Goal: Task Accomplishment & Management: Manage account settings

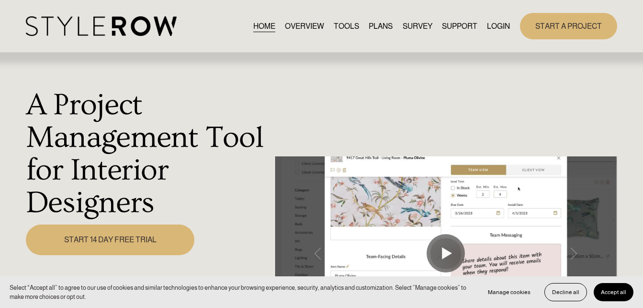
click at [493, 27] on link "LOGIN" at bounding box center [498, 26] width 23 height 13
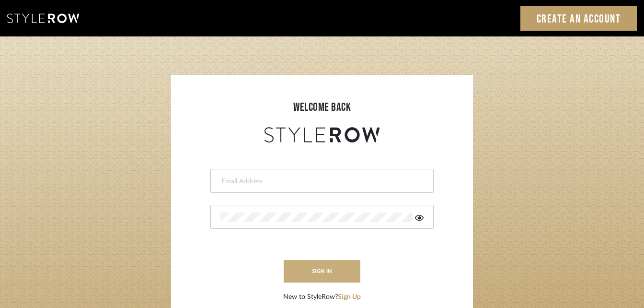
type input "katie@flairinteriorsllc.com"
click at [306, 275] on button "sign in" at bounding box center [322, 271] width 77 height 23
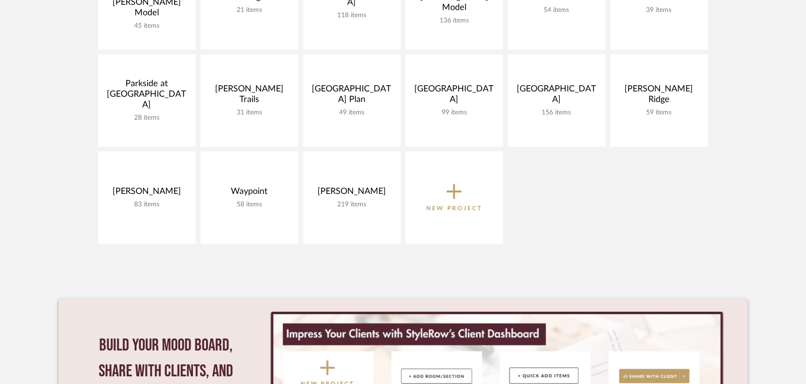
scroll to position [659, 0]
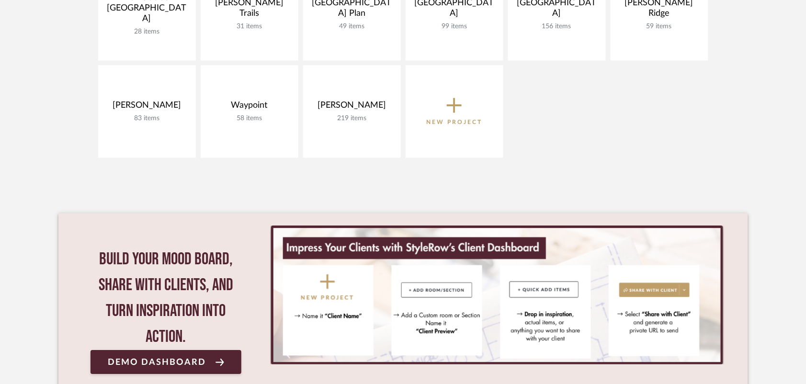
click at [468, 106] on span "New Project" at bounding box center [454, 111] width 56 height 32
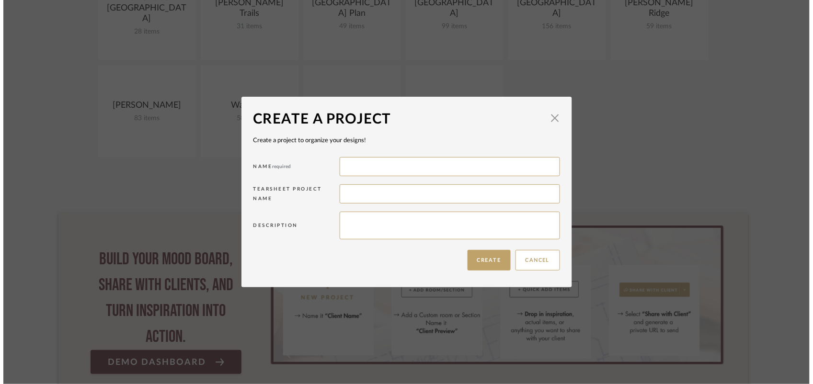
scroll to position [0, 0]
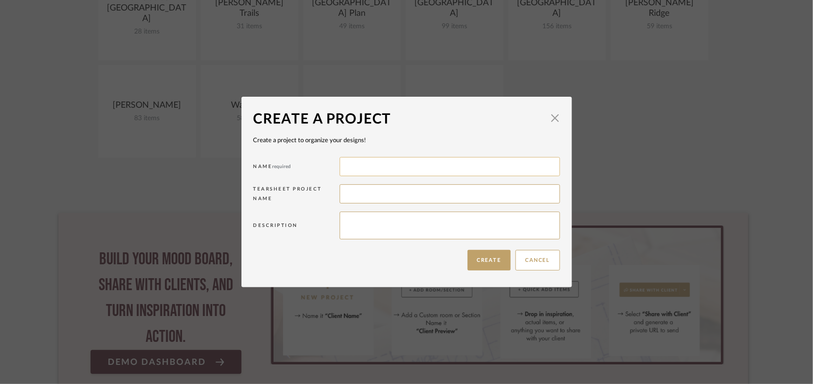
click at [430, 170] on input at bounding box center [450, 166] width 220 height 19
type input "Liberty Hanover Model"
click at [473, 262] on button "Create" at bounding box center [489, 260] width 43 height 21
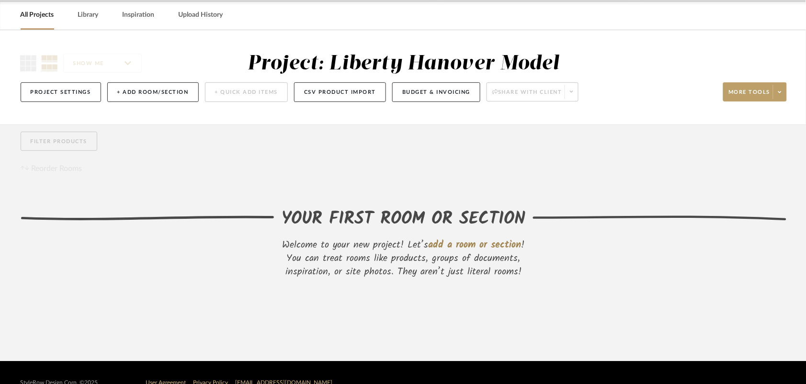
scroll to position [60, 0]
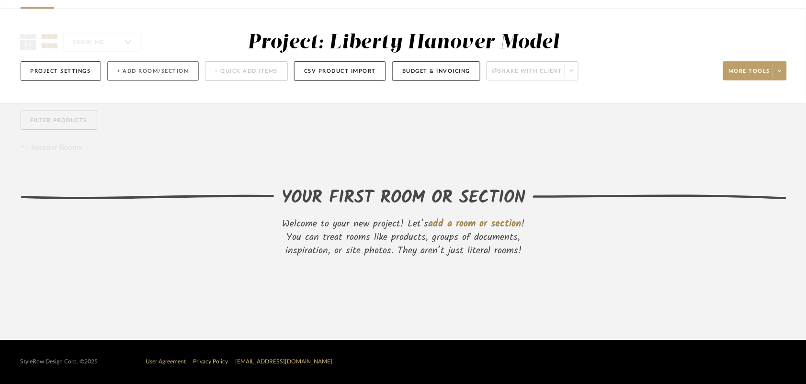
click at [171, 73] on button "+ Add Room/Section" at bounding box center [152, 71] width 91 height 20
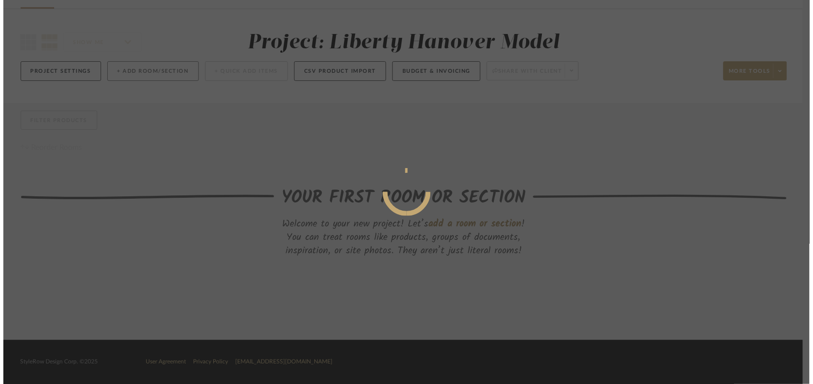
scroll to position [0, 0]
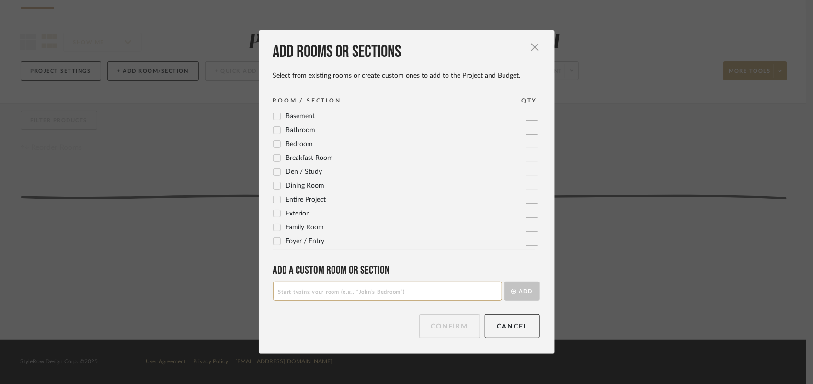
click at [274, 185] on icon at bounding box center [277, 186] width 7 height 7
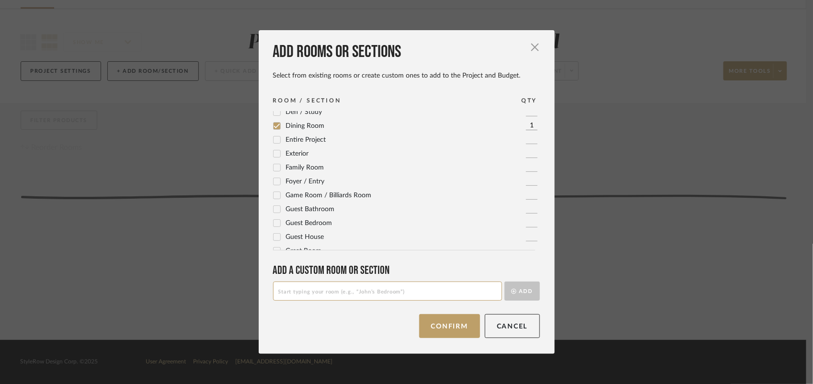
click at [274, 168] on icon at bounding box center [277, 168] width 6 height 5
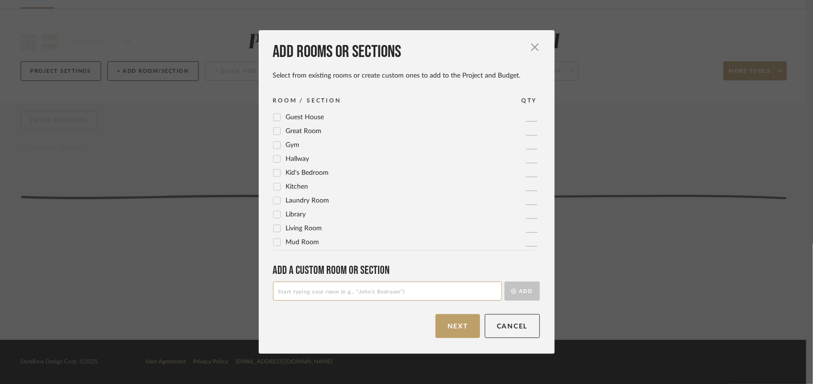
click at [274, 188] on icon at bounding box center [277, 187] width 6 height 5
click at [274, 228] on icon at bounding box center [277, 228] width 7 height 7
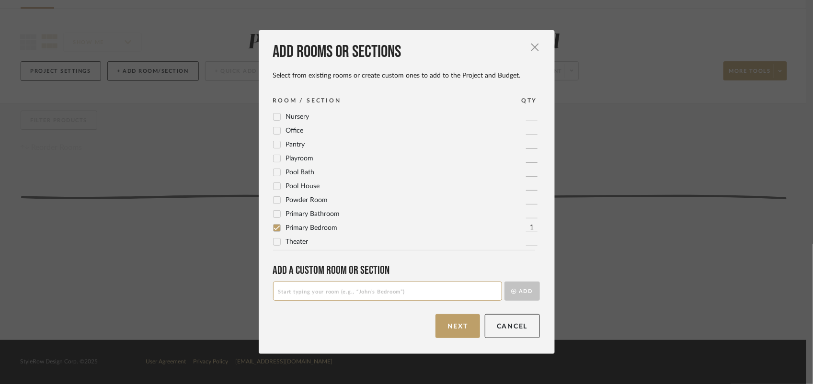
click at [343, 293] on input at bounding box center [387, 291] width 229 height 19
type input "Bedroom 2"
click at [526, 291] on button "Add" at bounding box center [521, 291] width 35 height 19
click at [337, 293] on input at bounding box center [387, 291] width 229 height 19
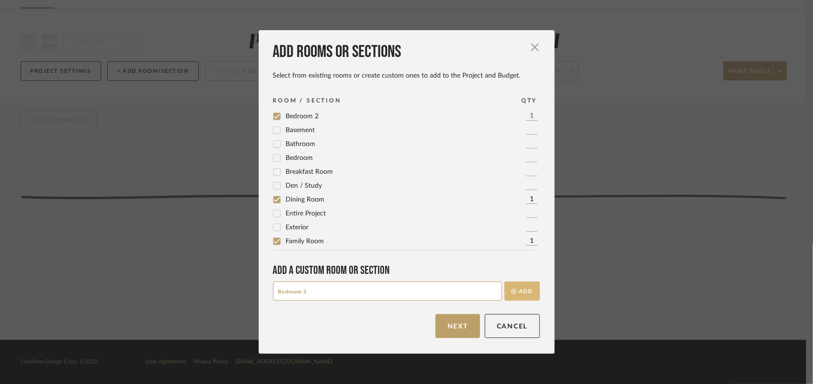
type input "Bedroom 3"
click at [506, 295] on button "Add" at bounding box center [521, 291] width 35 height 19
click at [386, 299] on input at bounding box center [387, 291] width 229 height 19
type input "Bedroom 4"
click at [525, 284] on button "Add" at bounding box center [521, 291] width 35 height 19
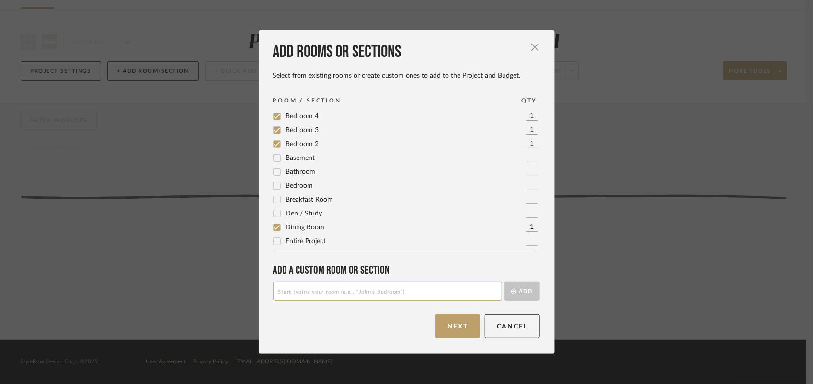
click at [422, 294] on input at bounding box center [387, 291] width 229 height 19
type input "Bedroom 5"
click at [526, 293] on button "Add" at bounding box center [521, 291] width 35 height 19
click at [463, 330] on button "Next" at bounding box center [457, 326] width 45 height 24
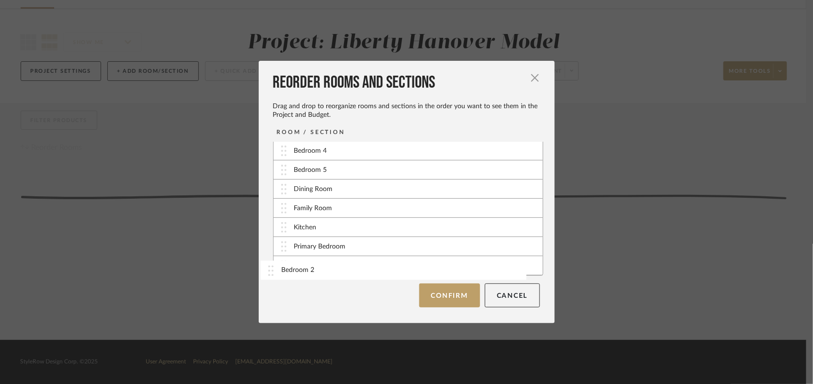
drag, startPoint x: 286, startPoint y: 150, endPoint x: 276, endPoint y: 269, distance: 119.2
drag, startPoint x: 283, startPoint y: 149, endPoint x: 283, endPoint y: 266, distance: 116.4
drag, startPoint x: 279, startPoint y: 156, endPoint x: 277, endPoint y: 277, distance: 121.2
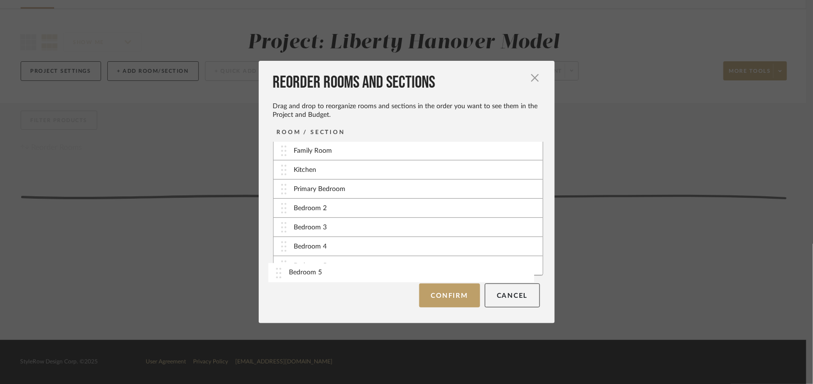
drag, startPoint x: 284, startPoint y: 152, endPoint x: 282, endPoint y: 274, distance: 121.2
drag, startPoint x: 284, startPoint y: 190, endPoint x: 282, endPoint y: 164, distance: 25.9
click at [448, 294] on button "Confirm" at bounding box center [449, 296] width 61 height 24
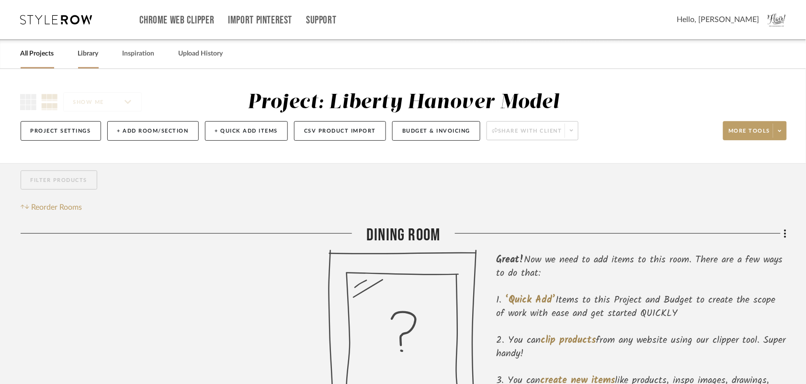
click at [85, 65] on div "Library" at bounding box center [88, 53] width 21 height 29
click at [89, 54] on link "Library" at bounding box center [88, 53] width 21 height 13
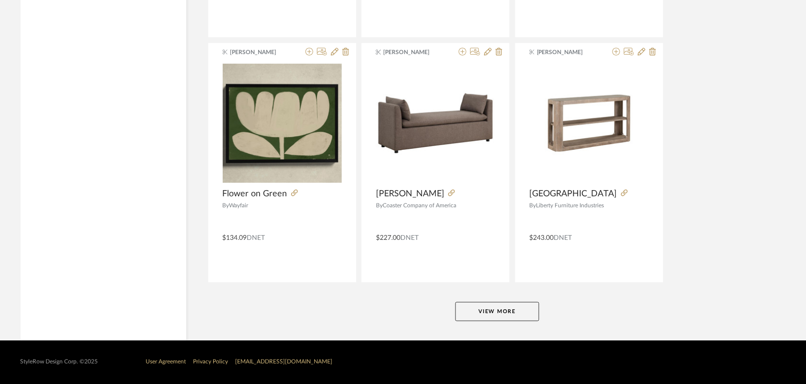
scroll to position [2347, 0]
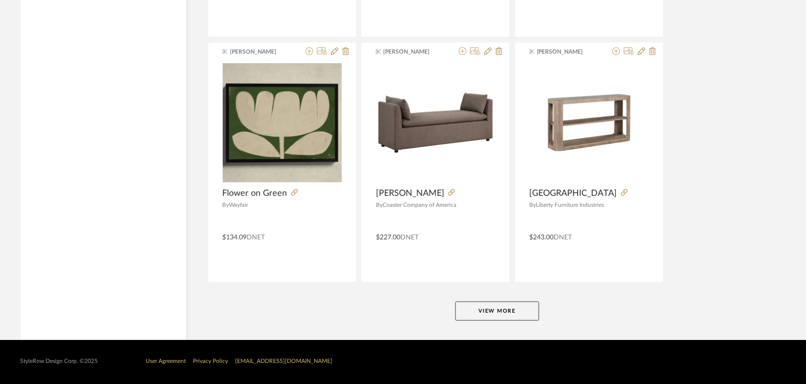
click at [502, 308] on button "View More" at bounding box center [498, 311] width 84 height 19
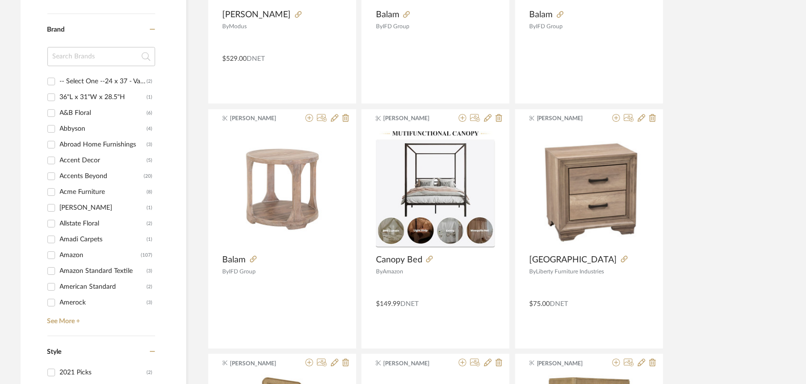
scroll to position [838, 0]
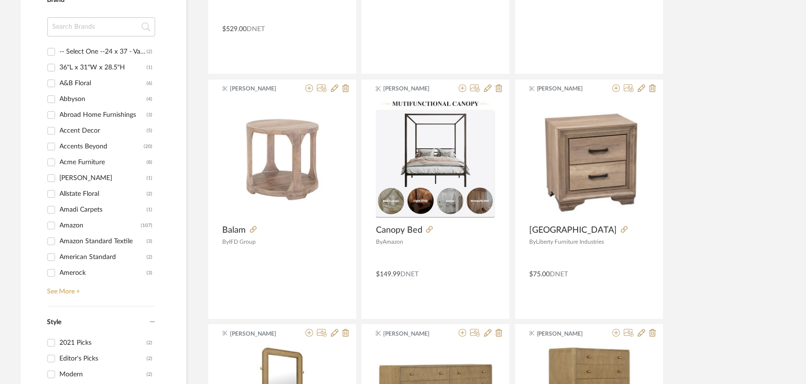
click at [61, 287] on link "See More +" at bounding box center [100, 288] width 110 height 15
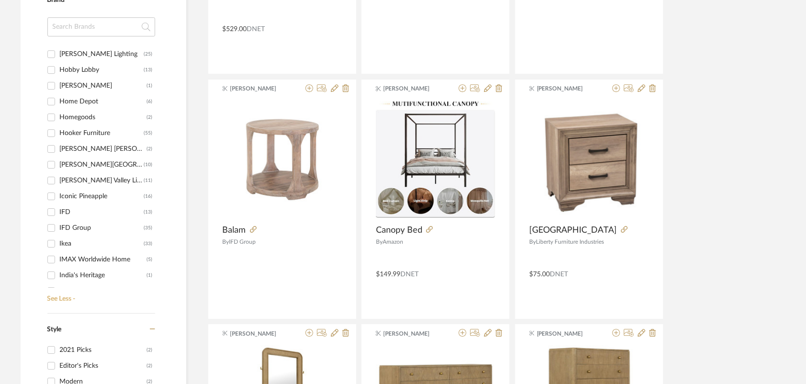
scroll to position [2335, 0]
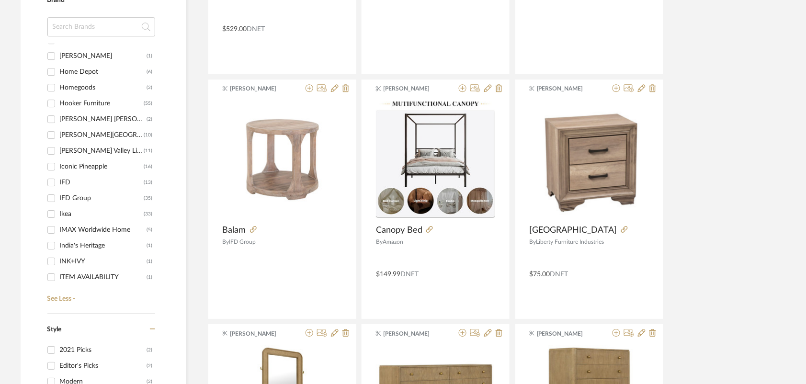
click at [52, 181] on input "IFD (13)" at bounding box center [51, 182] width 15 height 15
checkbox input "true"
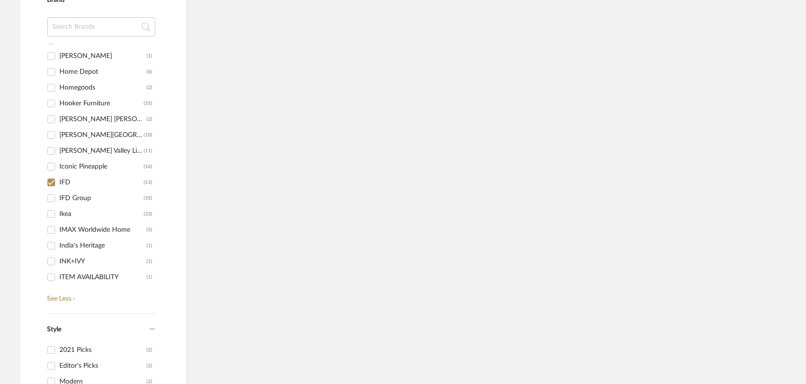
click at [49, 197] on input "IFD Group (35)" at bounding box center [51, 198] width 15 height 15
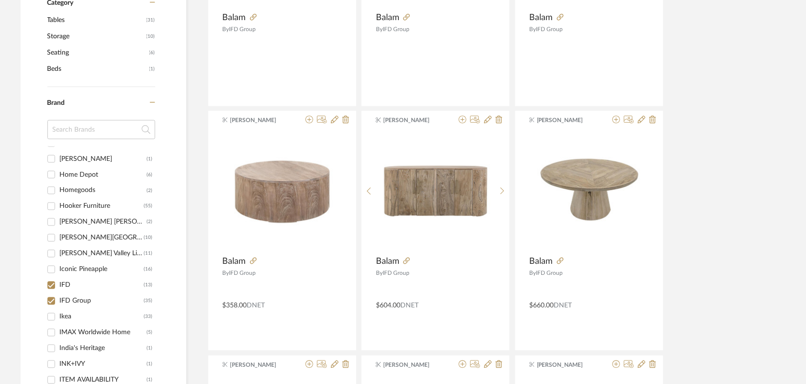
scroll to position [359, 0]
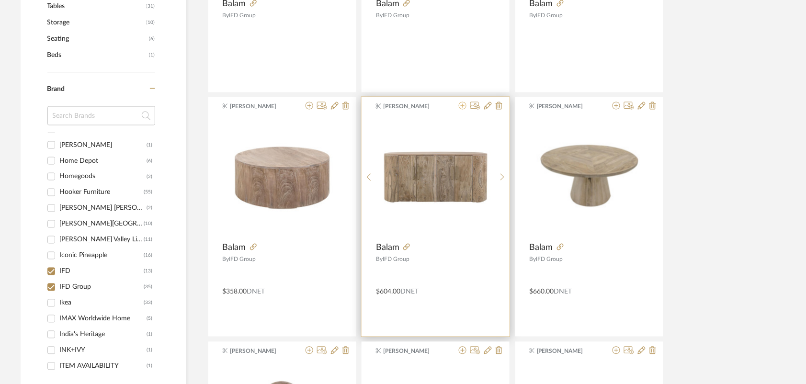
click at [461, 105] on icon at bounding box center [463, 106] width 8 height 8
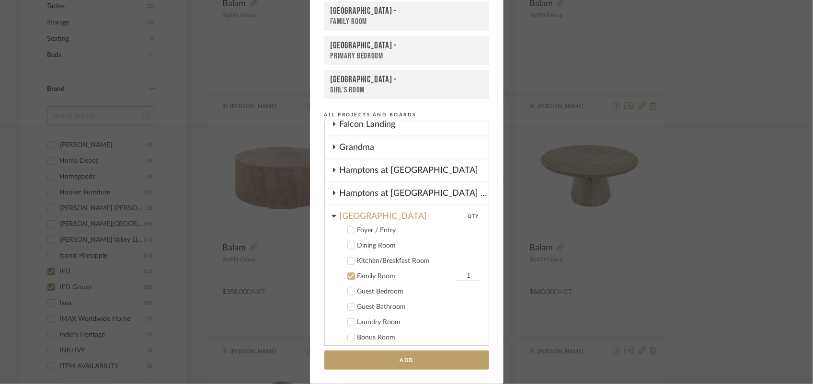
scroll to position [245, 0]
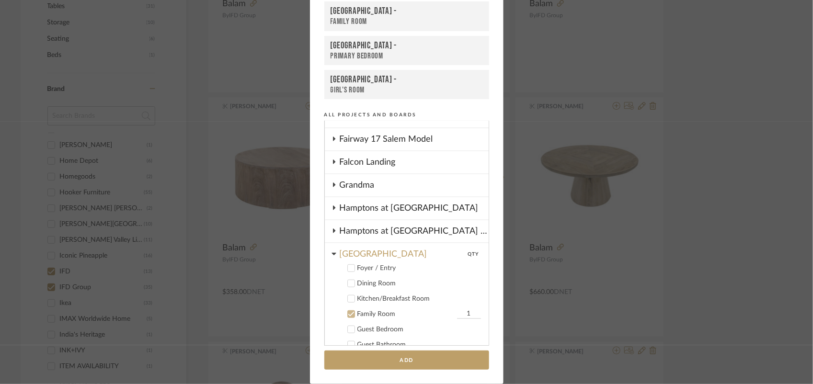
click at [348, 311] on icon at bounding box center [351, 314] width 7 height 7
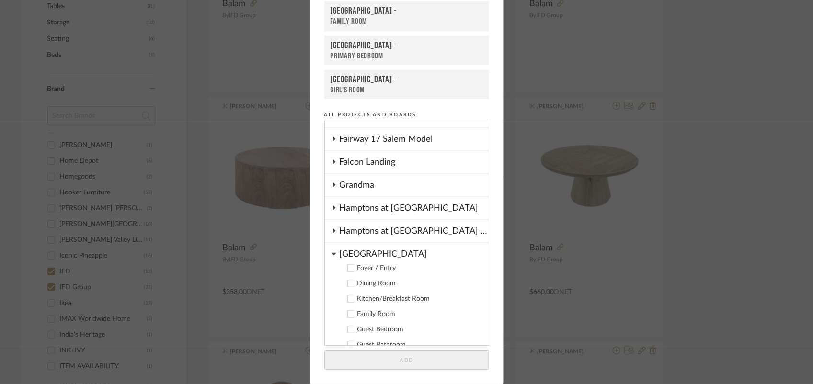
click at [348, 312] on icon at bounding box center [351, 314] width 6 height 5
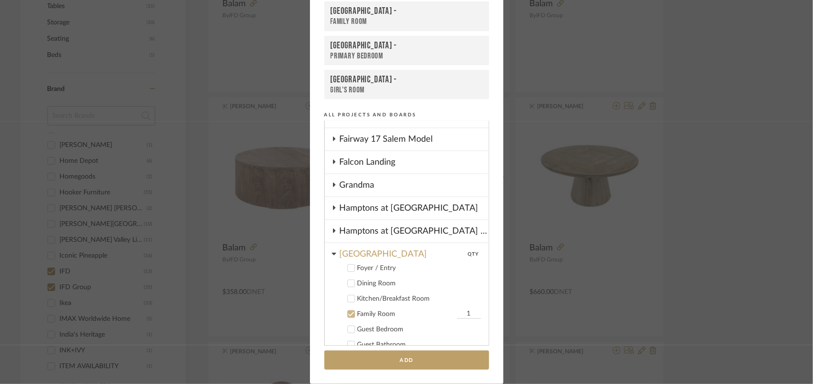
scroll to position [484, 0]
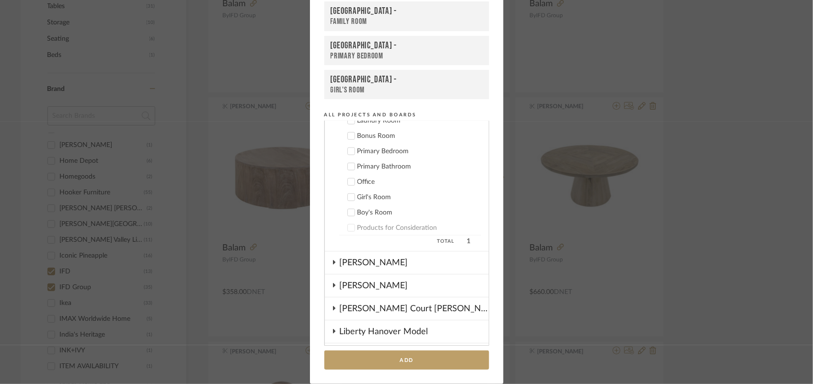
click at [379, 321] on div "Liberty Hanover Model" at bounding box center [414, 332] width 149 height 22
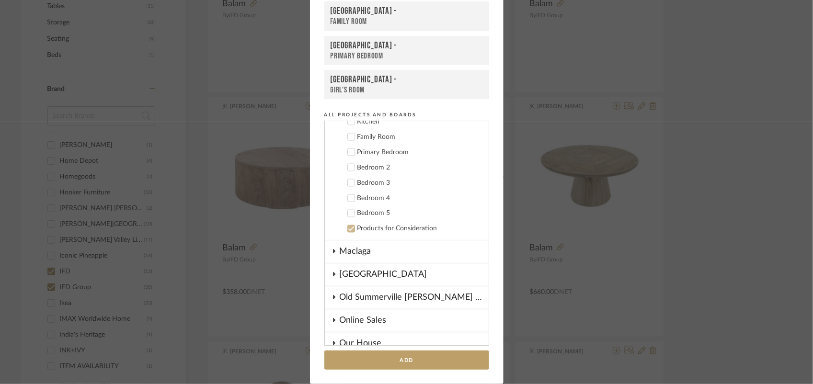
scroll to position [622, 0]
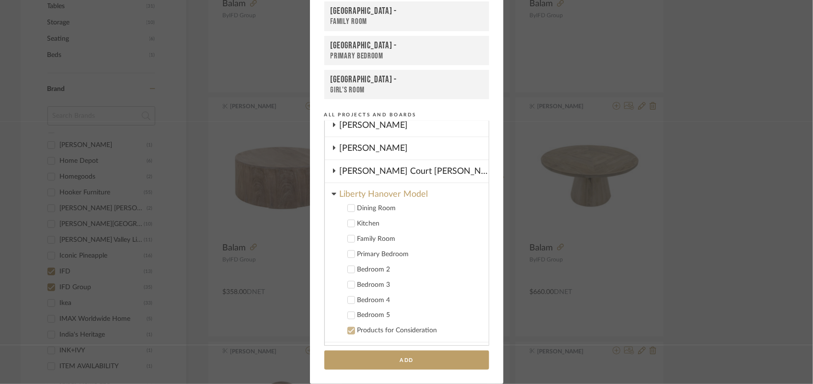
click at [348, 329] on icon at bounding box center [351, 331] width 6 height 5
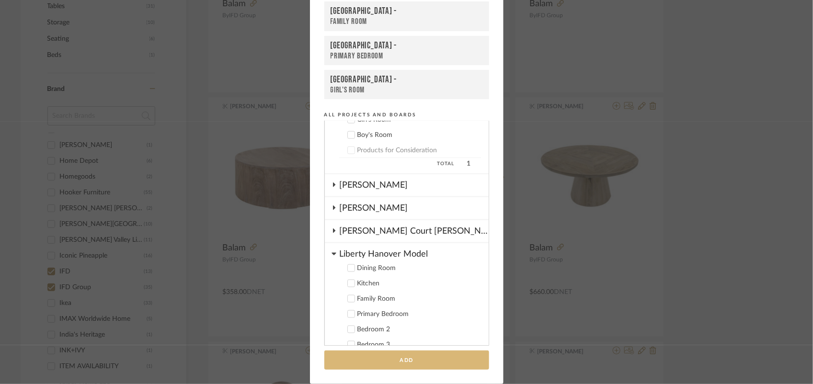
click at [348, 266] on icon at bounding box center [351, 268] width 6 height 5
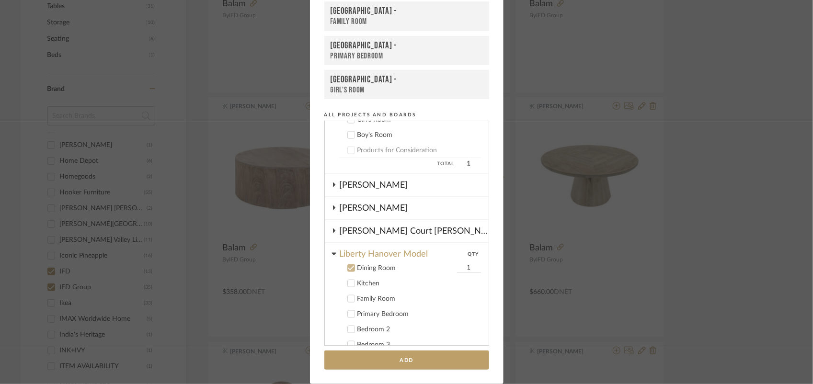
click at [406, 363] on button "Add" at bounding box center [406, 361] width 165 height 20
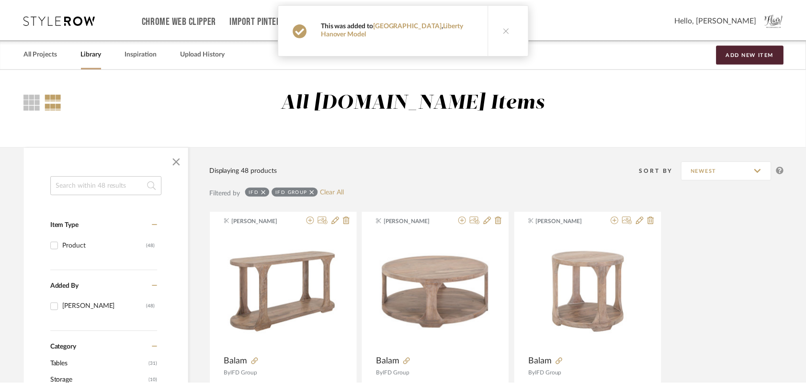
scroll to position [359, 0]
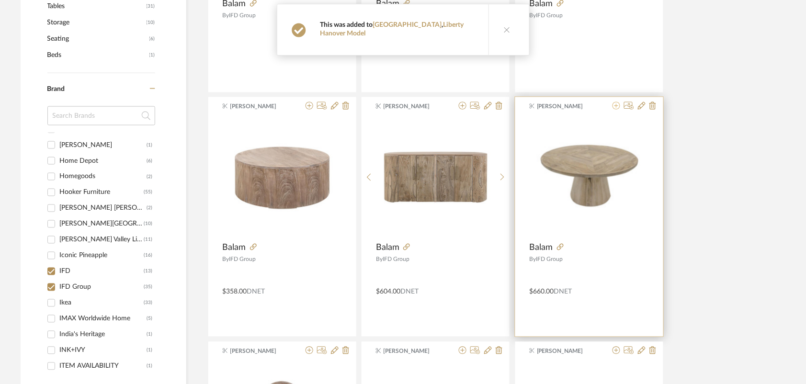
click at [616, 106] on icon at bounding box center [617, 106] width 8 height 8
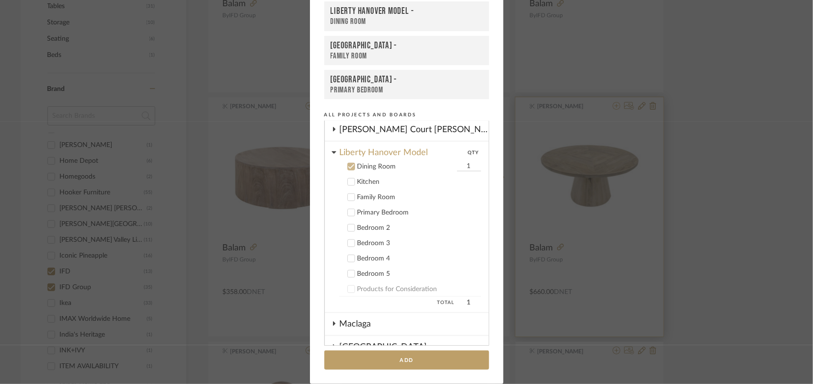
scroll to position [469, 0]
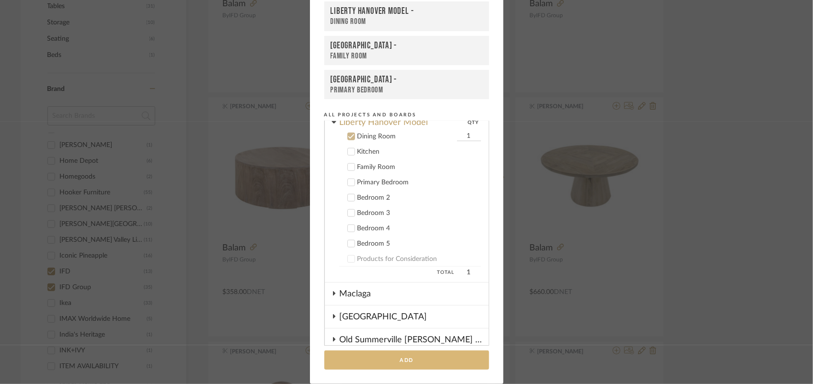
click at [383, 364] on button "Add" at bounding box center [406, 361] width 165 height 20
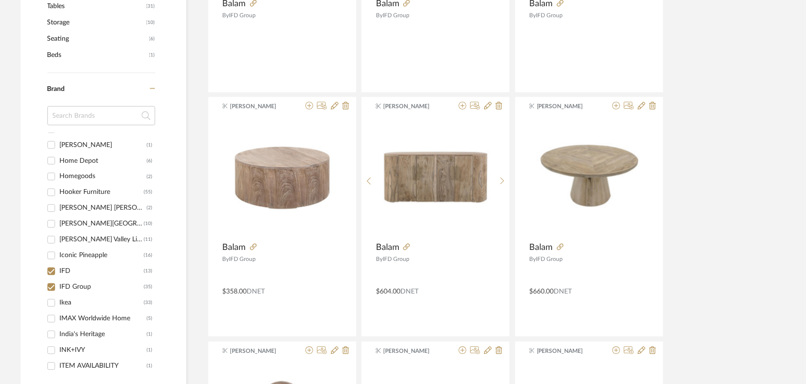
scroll to position [2395, 0]
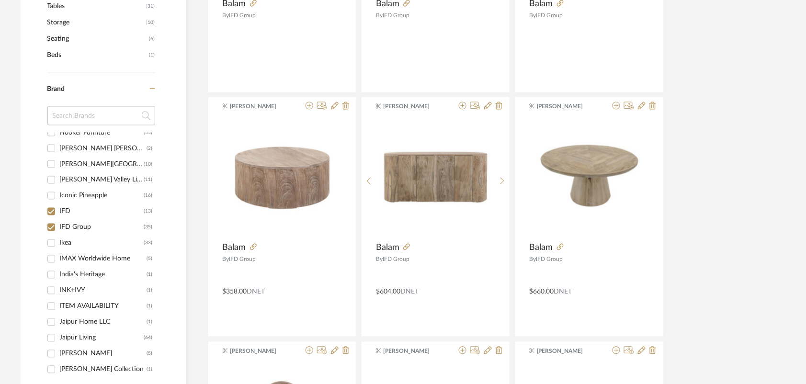
click at [51, 228] on input "IFD Group (35)" at bounding box center [51, 227] width 15 height 15
checkbox input "false"
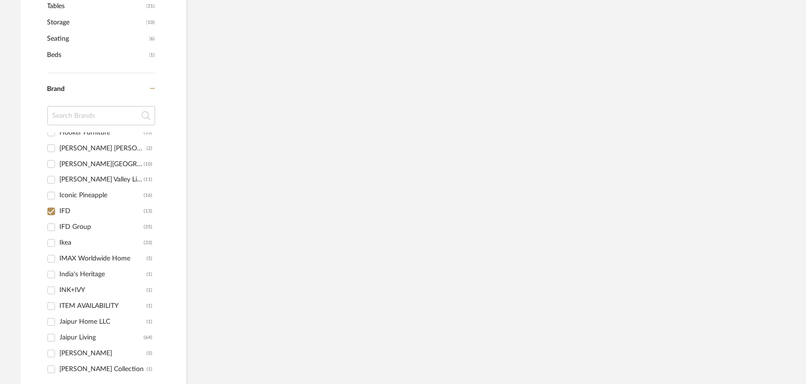
click at [54, 212] on input "IFD (13)" at bounding box center [51, 211] width 15 height 15
checkbox input "false"
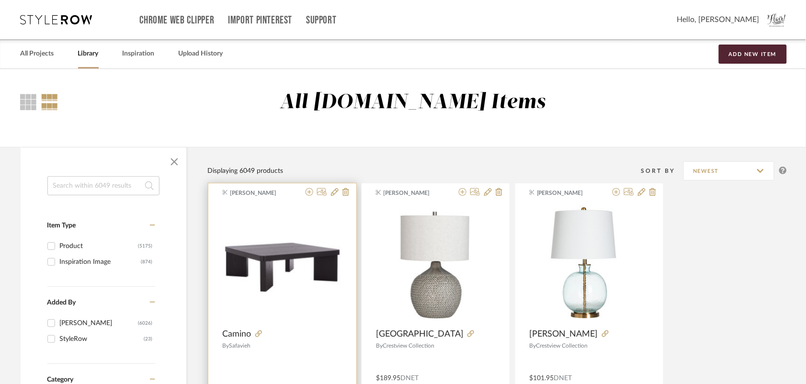
scroll to position [120, 0]
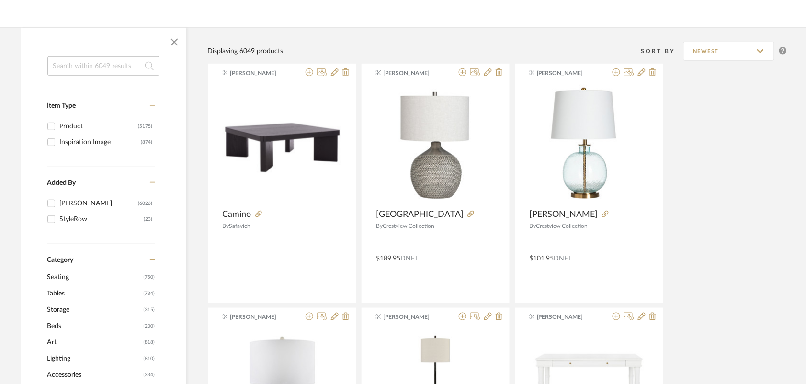
click at [57, 295] on span "Tables" at bounding box center [94, 294] width 94 height 16
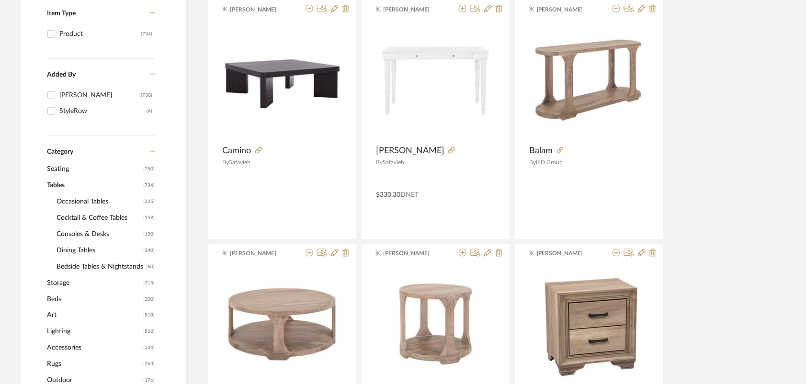
scroll to position [240, 0]
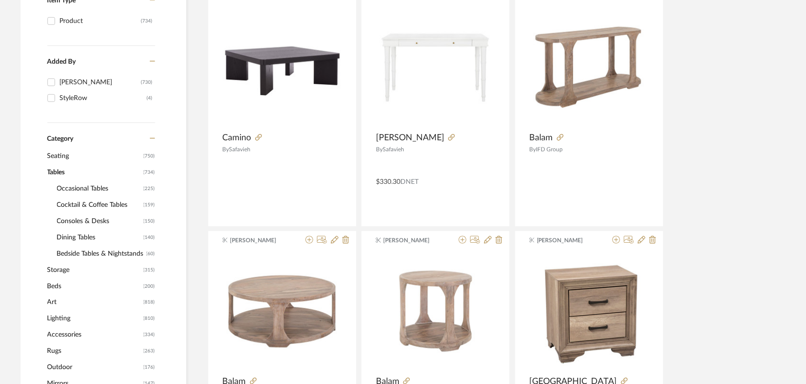
click at [83, 233] on span "Dining Tables" at bounding box center [99, 237] width 84 height 16
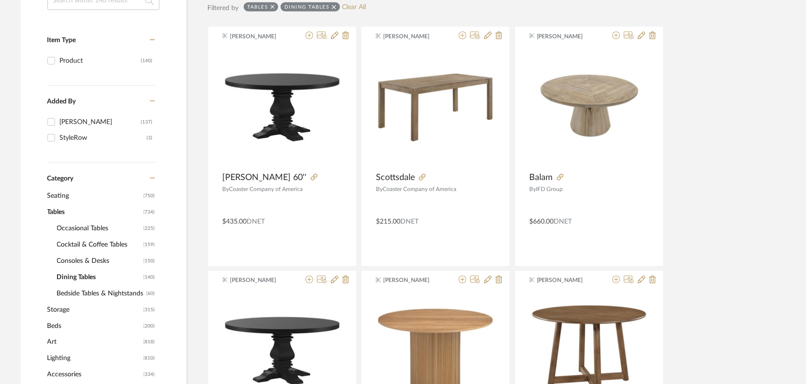
scroll to position [180, 0]
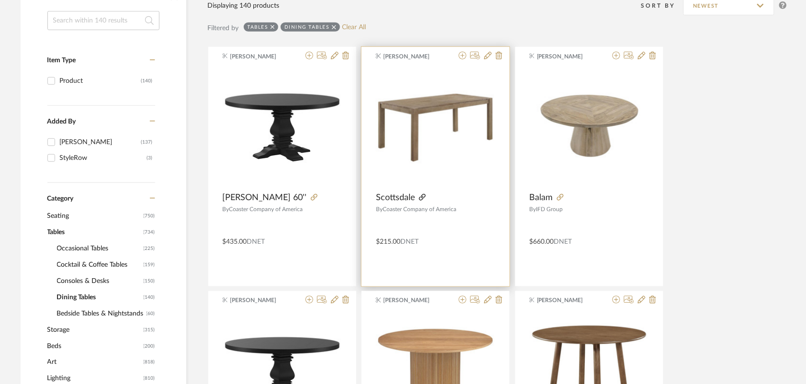
click at [423, 195] on icon at bounding box center [422, 197] width 7 height 7
click at [465, 57] on icon at bounding box center [463, 56] width 8 height 8
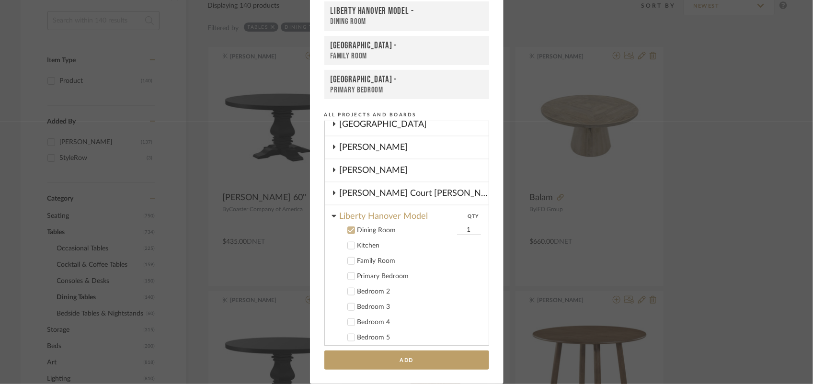
scroll to position [349, 0]
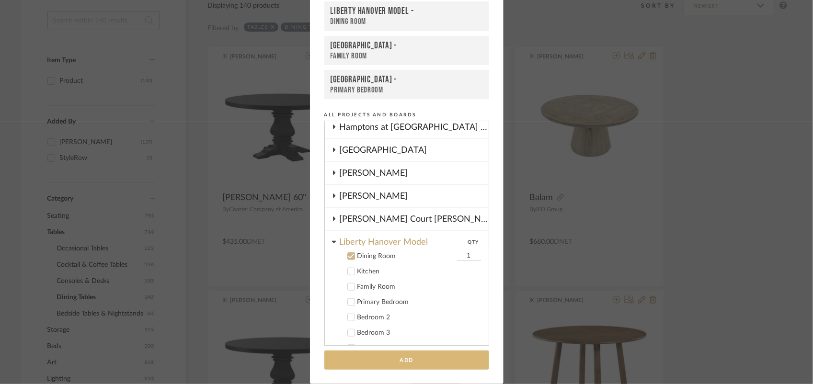
click at [389, 365] on button "Add" at bounding box center [406, 361] width 165 height 20
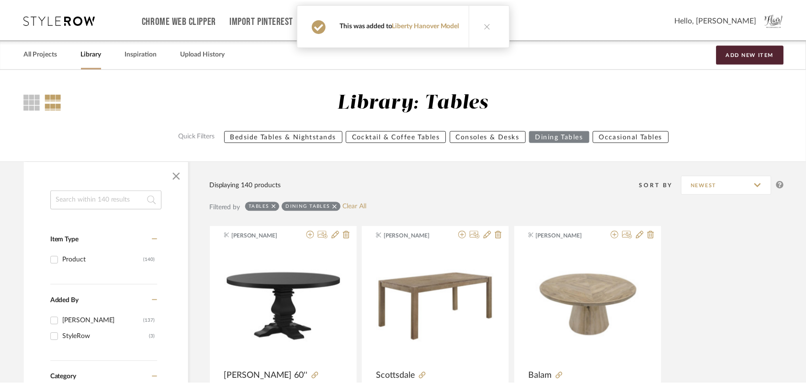
scroll to position [180, 0]
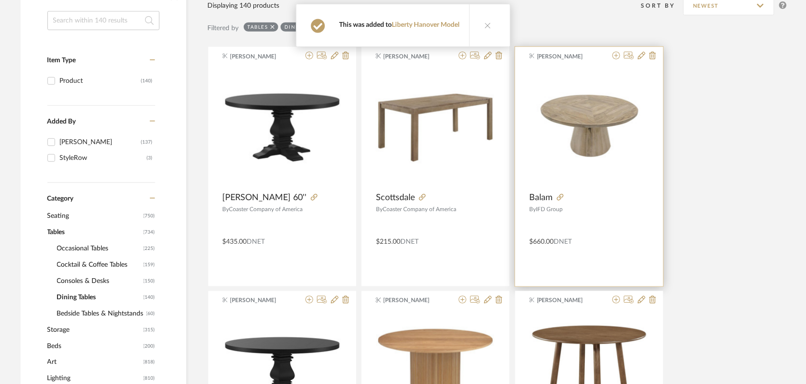
click at [487, 26] on icon at bounding box center [488, 25] width 7 height 7
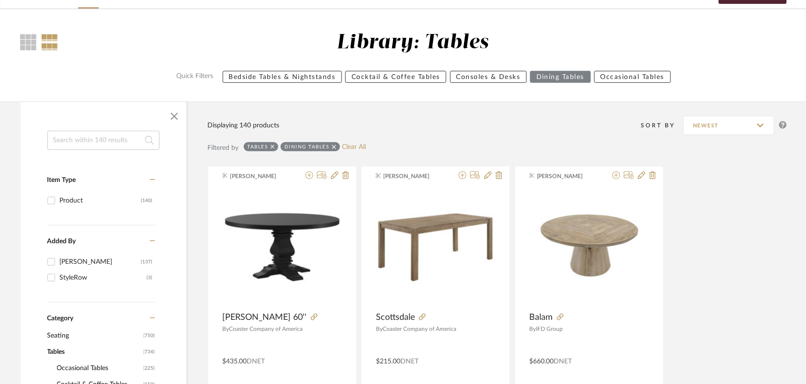
scroll to position [0, 0]
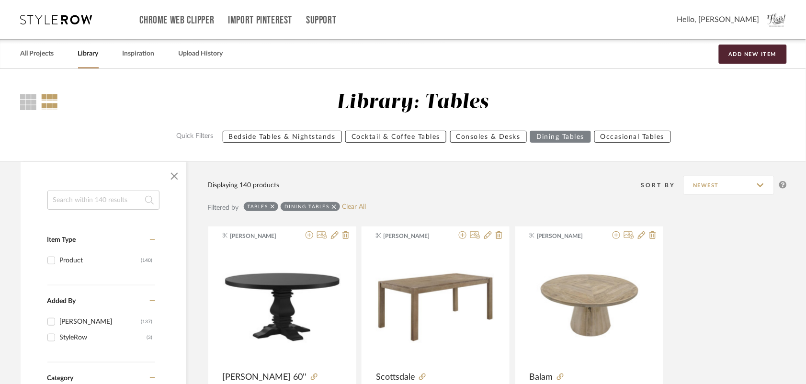
click at [271, 207] on div "Tables" at bounding box center [261, 206] width 35 height 9
click at [273, 206] on icon at bounding box center [273, 207] width 4 height 4
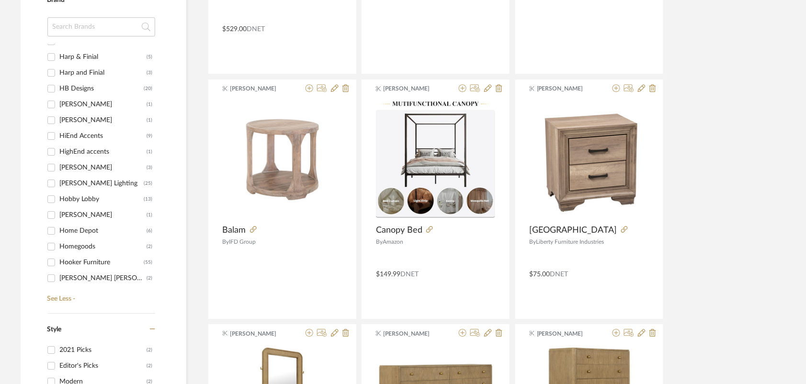
scroll to position [2156, 0]
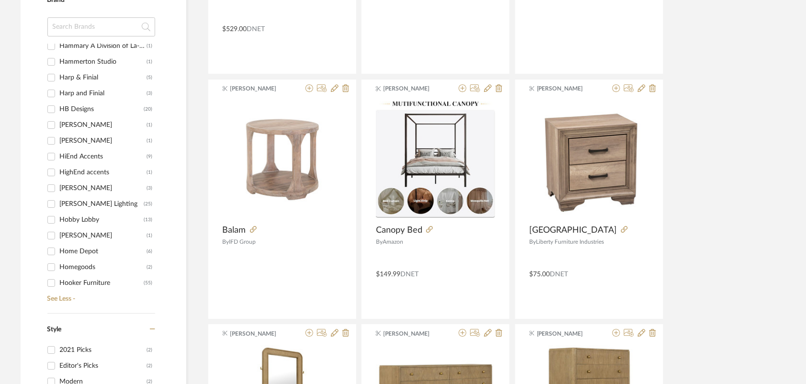
drag, startPoint x: 50, startPoint y: 108, endPoint x: 101, endPoint y: 106, distance: 50.8
click at [50, 107] on input "HB Designs (20)" at bounding box center [51, 109] width 15 height 15
checkbox input "true"
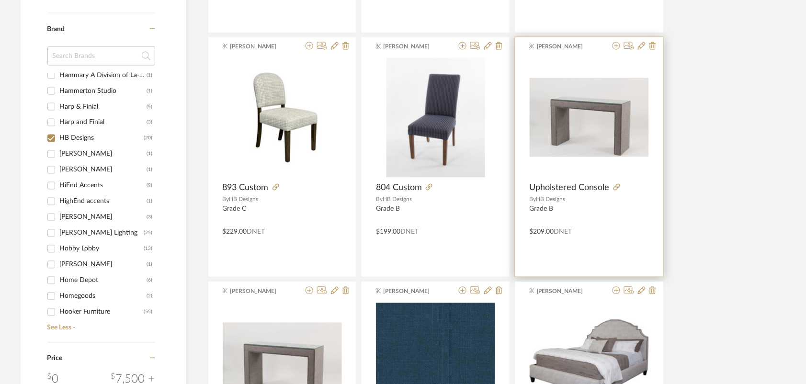
scroll to position [359, 0]
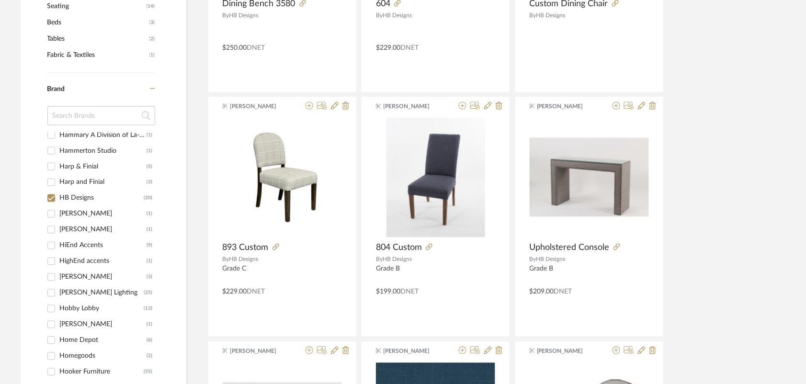
click at [50, 190] on input "Harp and Finial (3)" at bounding box center [51, 182] width 15 height 15
checkbox input "true"
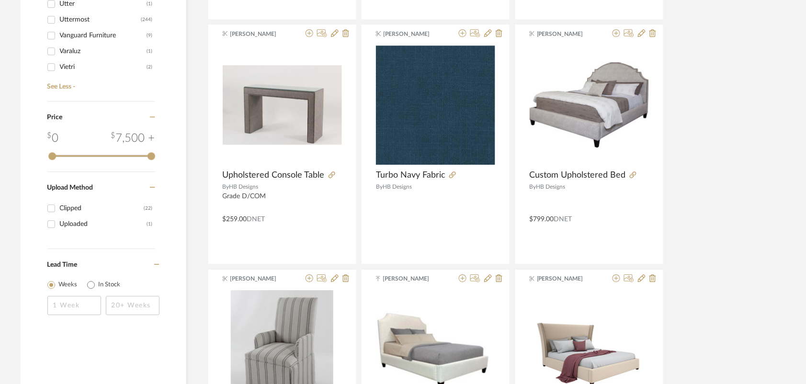
scroll to position [5150, 0]
click at [52, 14] on input "Uttermost (244)" at bounding box center [51, 17] width 15 height 15
checkbox input "true"
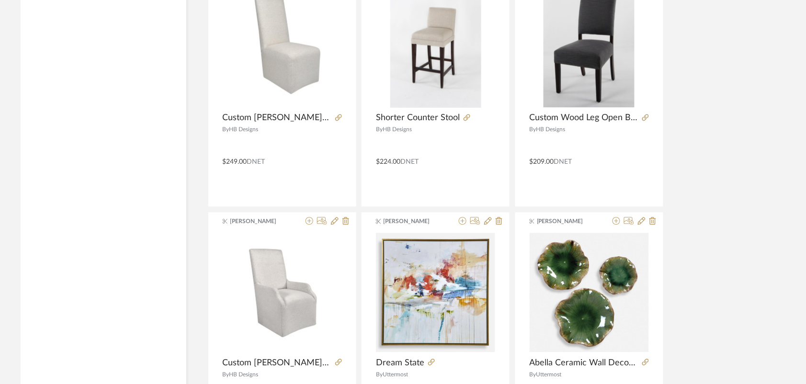
scroll to position [2866, 0]
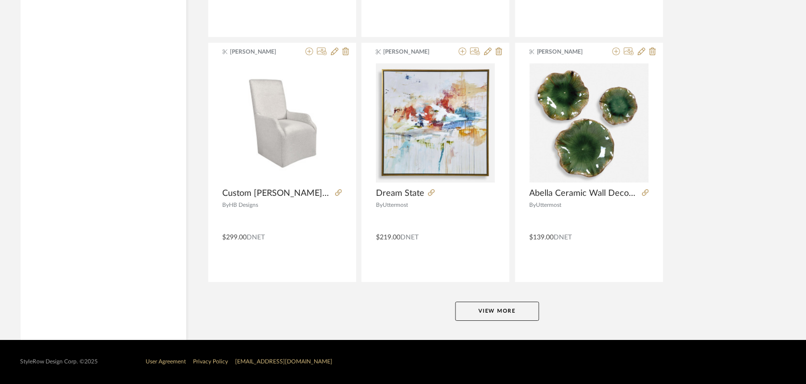
click at [472, 313] on button "View More" at bounding box center [498, 311] width 84 height 19
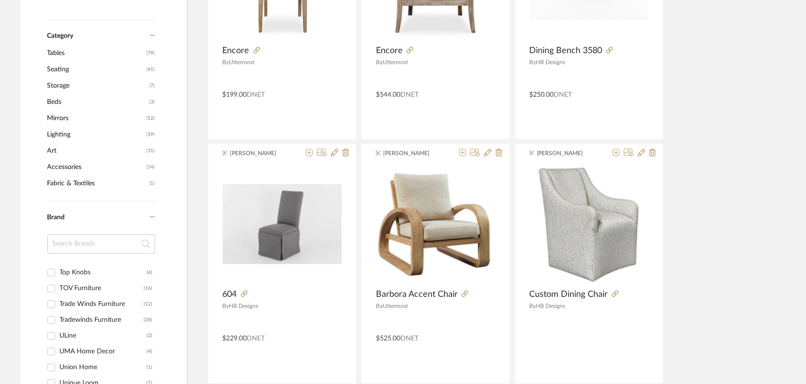
scroll to position [0, 0]
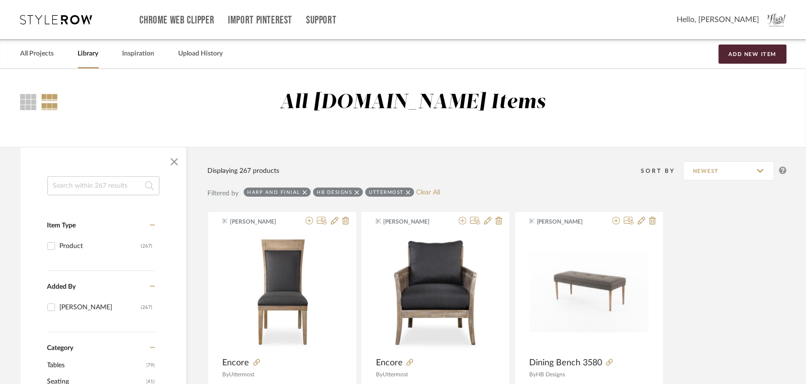
click at [355, 193] on icon at bounding box center [357, 192] width 4 height 7
checkbox input "false"
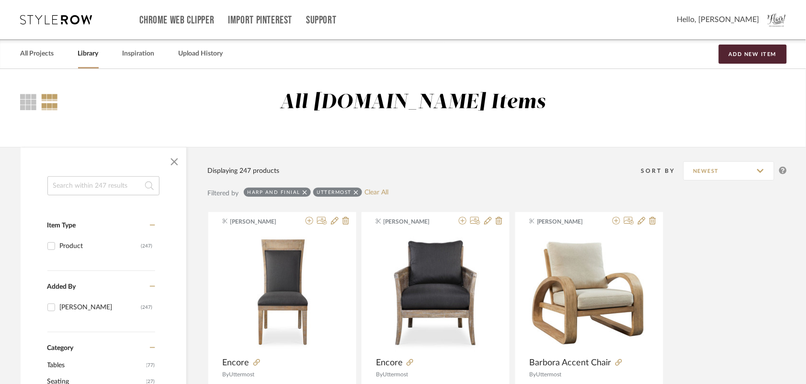
click at [303, 191] on icon at bounding box center [305, 192] width 4 height 7
checkbox input "false"
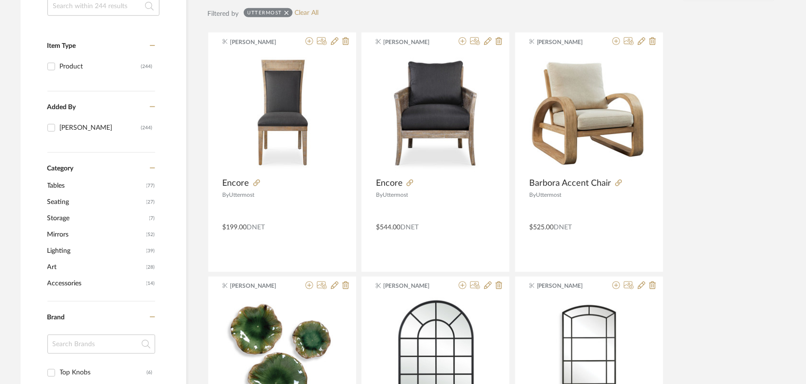
click at [58, 196] on span "Seating" at bounding box center [95, 202] width 97 height 16
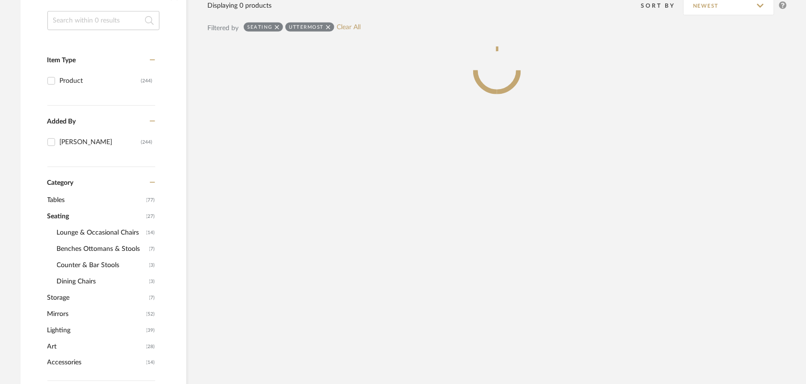
scroll to position [194, 0]
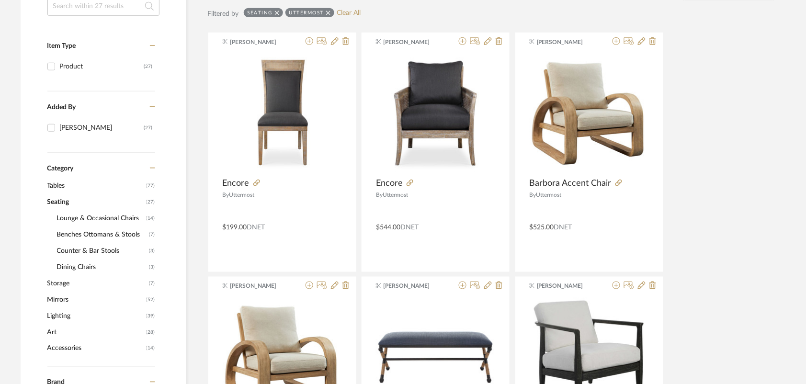
scroll to position [1098, 0]
click at [70, 268] on span "Dining Chairs" at bounding box center [102, 267] width 90 height 16
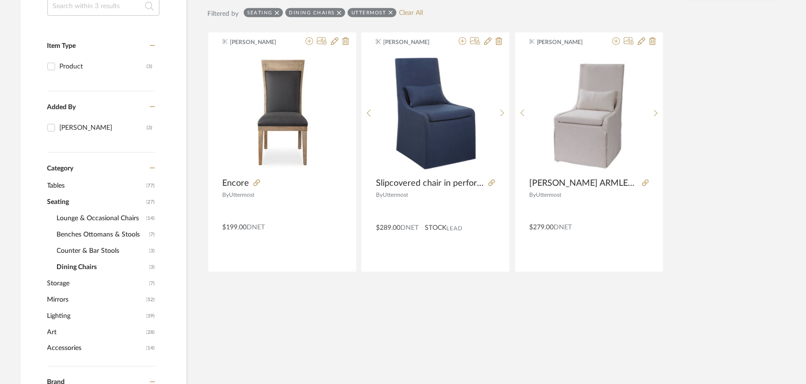
scroll to position [372, 0]
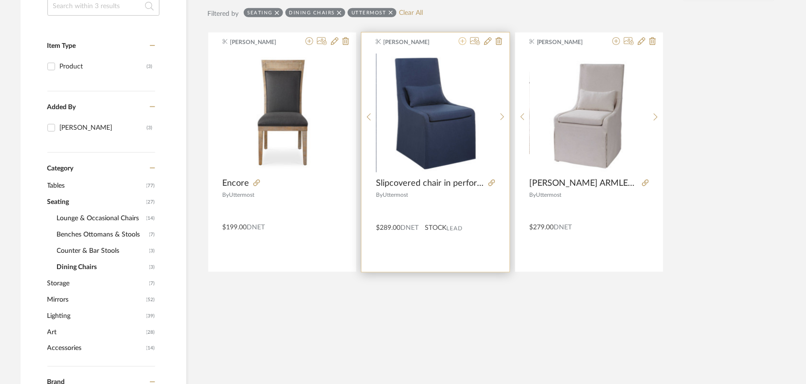
click at [463, 42] on icon at bounding box center [463, 41] width 8 height 8
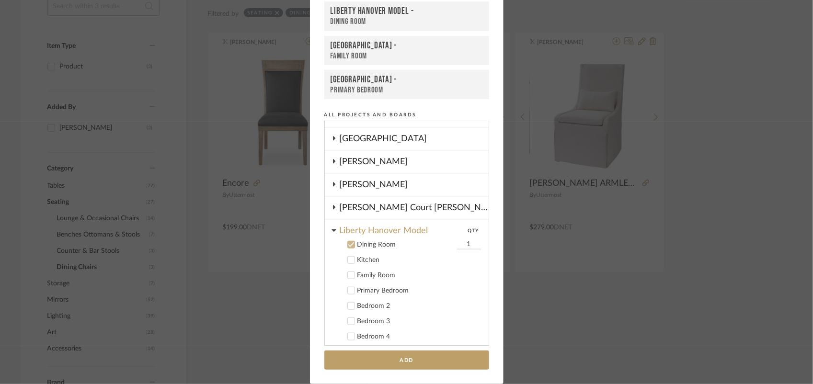
scroll to position [349, 0]
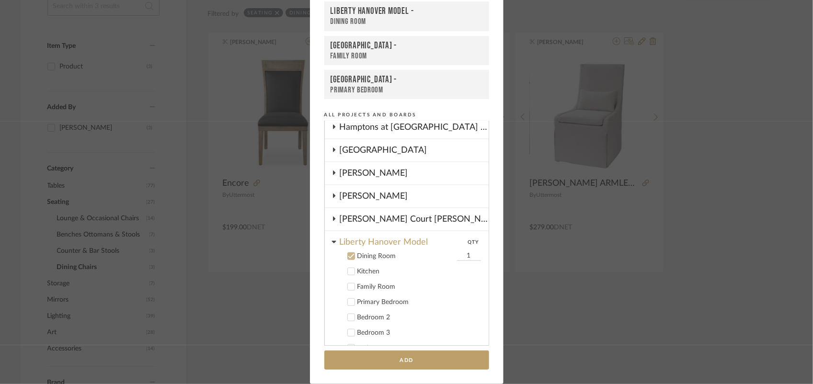
click at [457, 251] on input "1" at bounding box center [469, 256] width 24 height 10
type input "6"
click at [416, 366] on button "Add" at bounding box center [406, 361] width 165 height 20
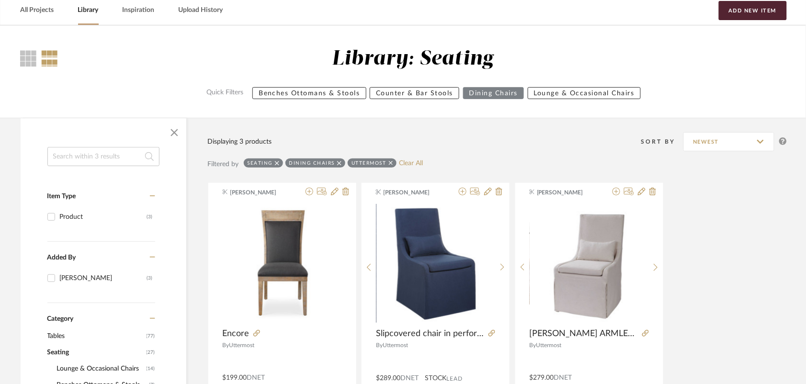
scroll to position [14, 0]
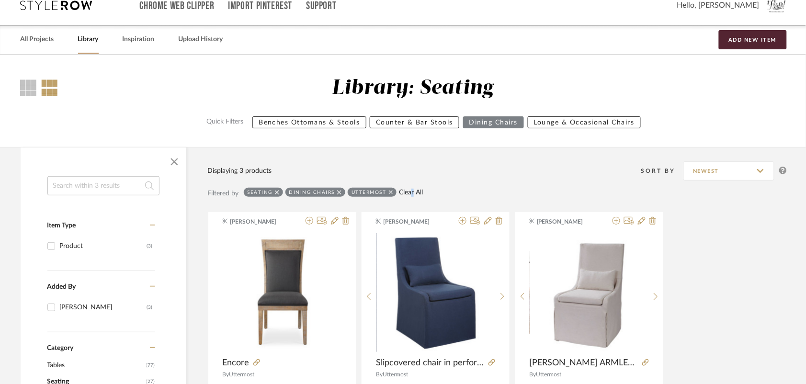
drag, startPoint x: 411, startPoint y: 187, endPoint x: 401, endPoint y: 194, distance: 12.0
click at [409, 188] on div "Seating Dining Chairs Uttermost Clear All" at bounding box center [334, 193] width 180 height 11
click at [401, 193] on link "Clear All" at bounding box center [411, 193] width 24 height 8
checkbox input "false"
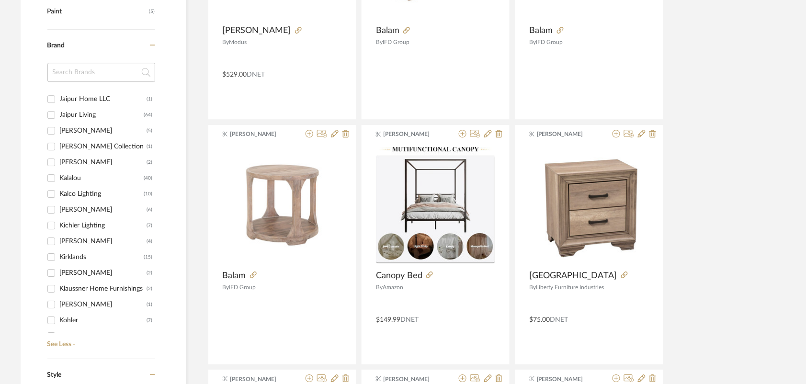
scroll to position [2335, 0]
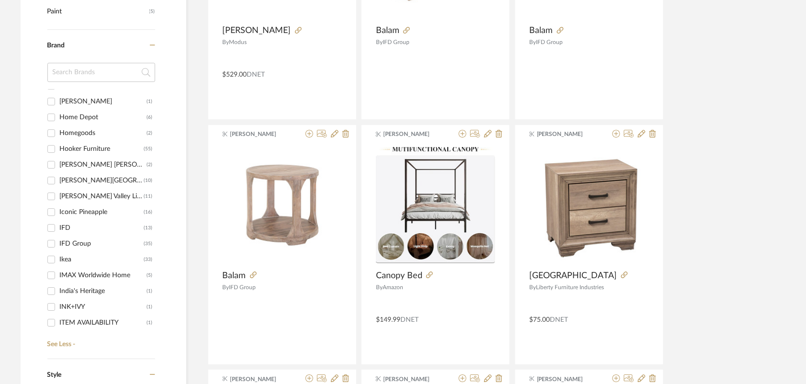
click at [51, 224] on input "IFD (13)" at bounding box center [51, 227] width 15 height 15
checkbox input "true"
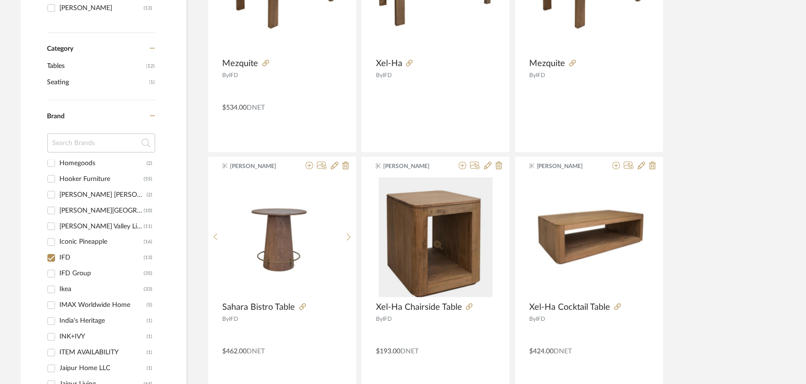
scroll to position [2395, 0]
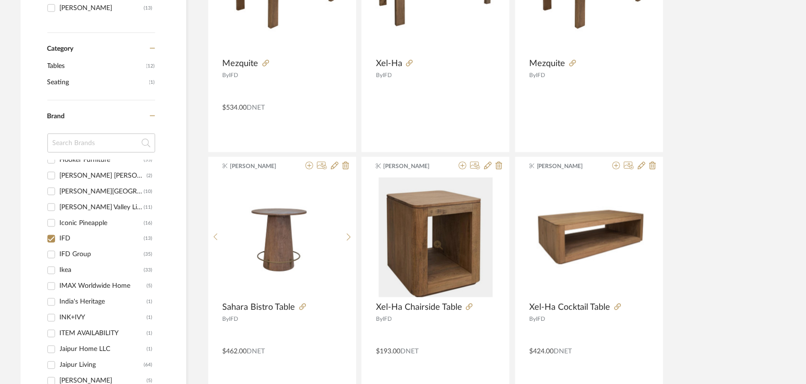
click at [86, 251] on div "IFD Group" at bounding box center [102, 254] width 84 height 15
click at [59, 251] on input "IFD Group (35)" at bounding box center [51, 254] width 15 height 15
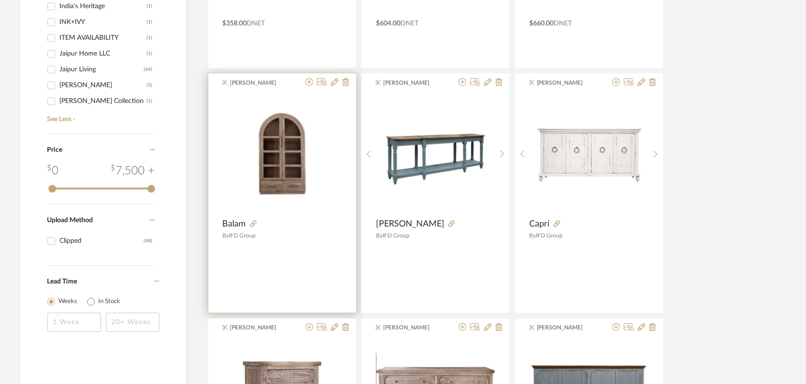
scroll to position [599, 0]
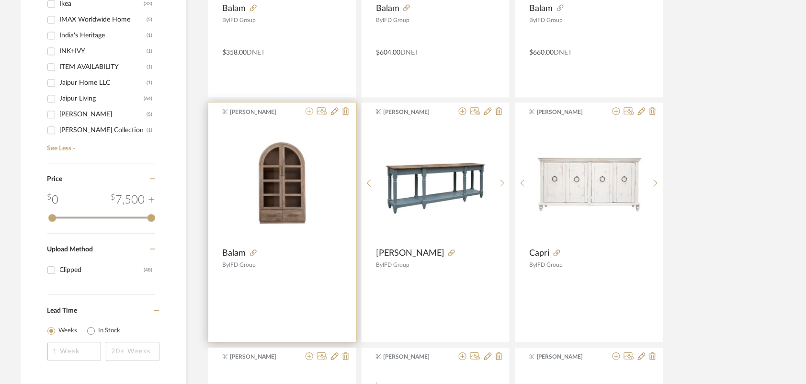
click at [310, 109] on icon at bounding box center [310, 111] width 8 height 8
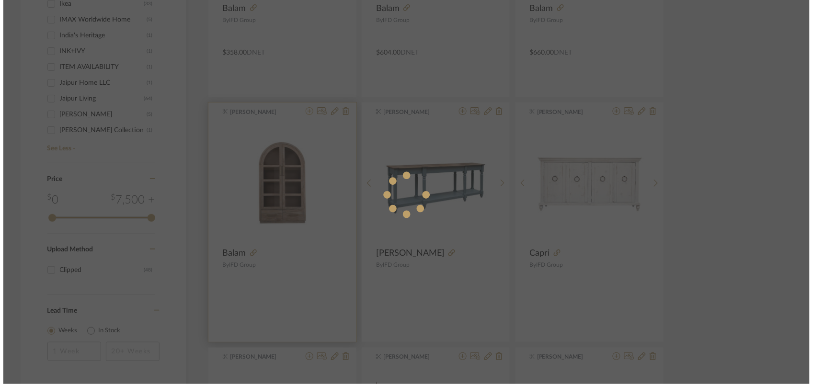
scroll to position [0, 0]
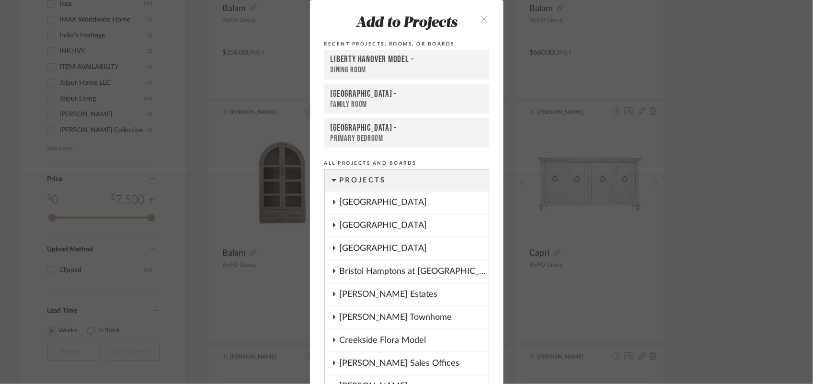
click at [386, 59] on div "Liberty Hanover Model -" at bounding box center [407, 59] width 152 height 11
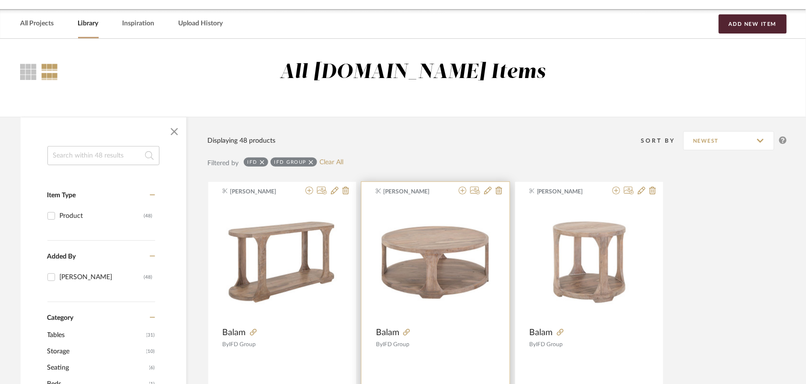
scroll to position [60, 0]
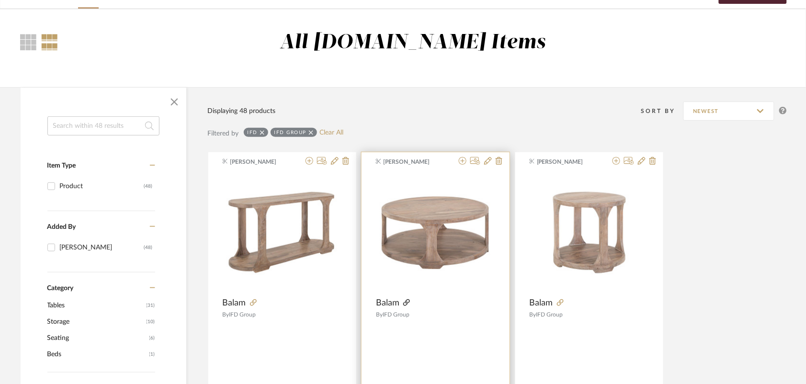
click at [408, 303] on icon at bounding box center [406, 302] width 7 height 7
click at [331, 128] on div "IFD IFD Group Clear All" at bounding box center [294, 133] width 100 height 11
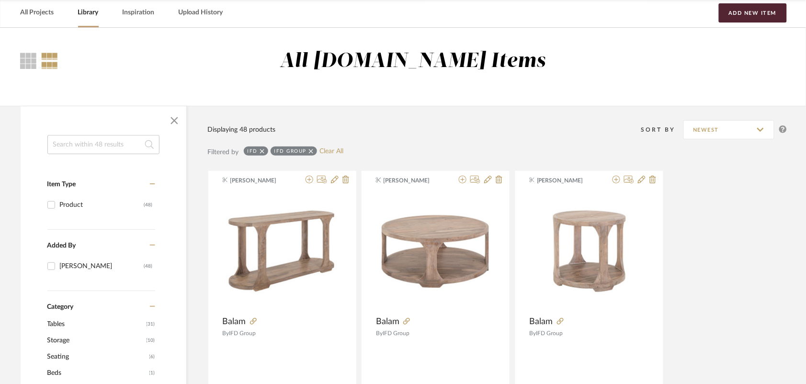
scroll to position [0, 0]
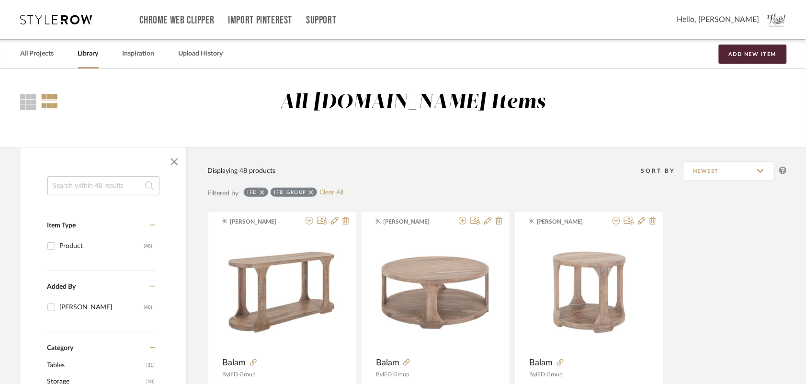
click at [49, 286] on span "Added By" at bounding box center [61, 287] width 29 height 7
click at [327, 195] on link "Clear All" at bounding box center [332, 193] width 24 height 8
checkbox input "false"
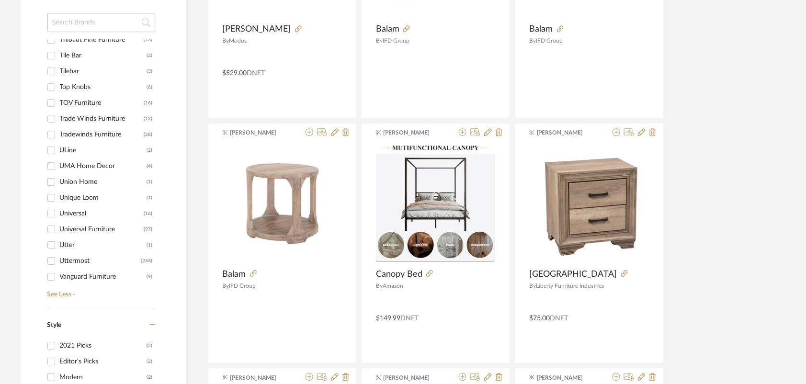
scroll to position [5150, 0]
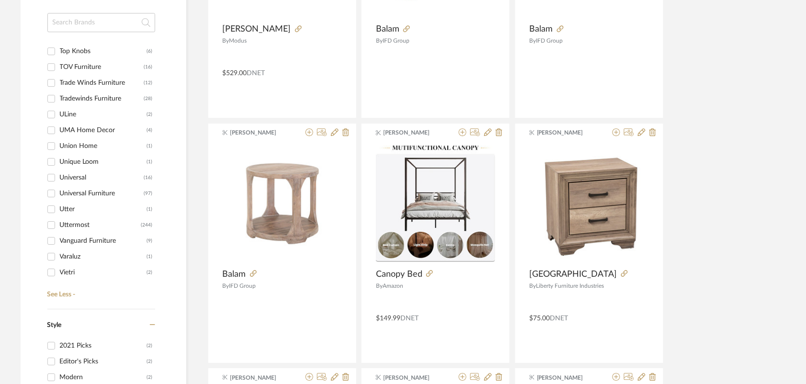
click at [51, 226] on input "Uttermost (244)" at bounding box center [51, 224] width 15 height 15
checkbox input "true"
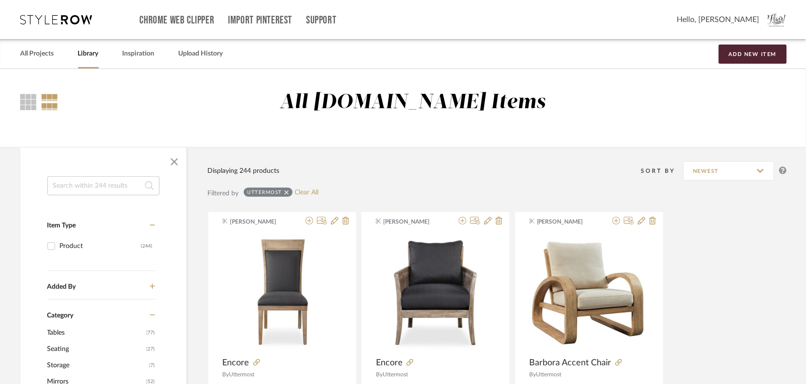
click at [58, 357] on span "Storage" at bounding box center [97, 365] width 100 height 16
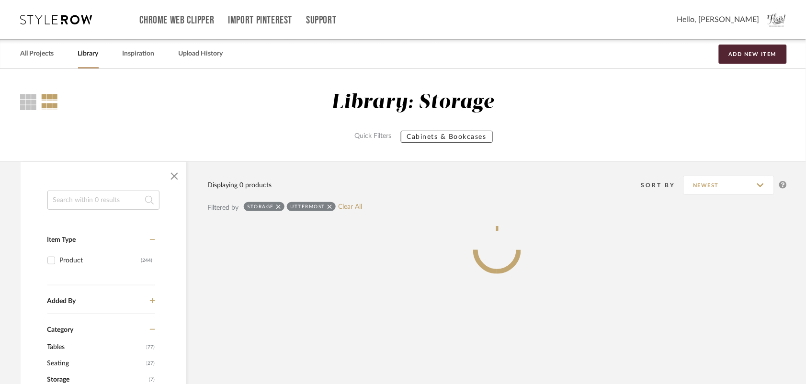
scroll to position [240, 0]
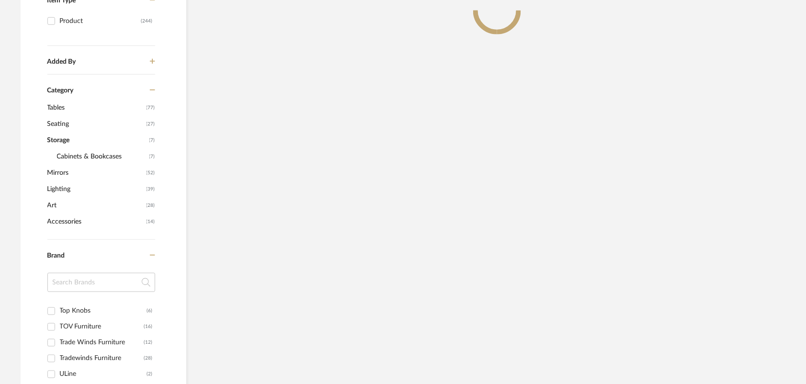
click at [63, 124] on span "Seating" at bounding box center [95, 124] width 97 height 16
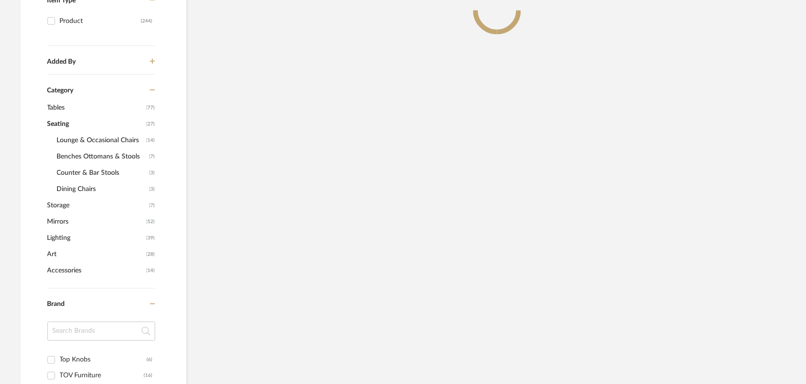
click at [65, 140] on span "Lounge & Occasional Chairs" at bounding box center [100, 140] width 87 height 16
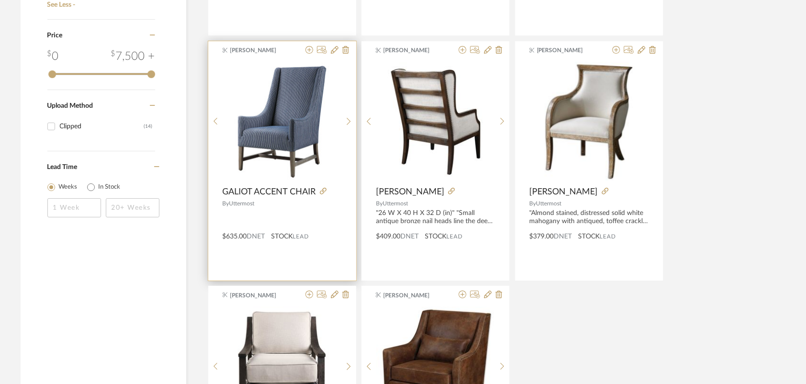
scroll to position [898, 0]
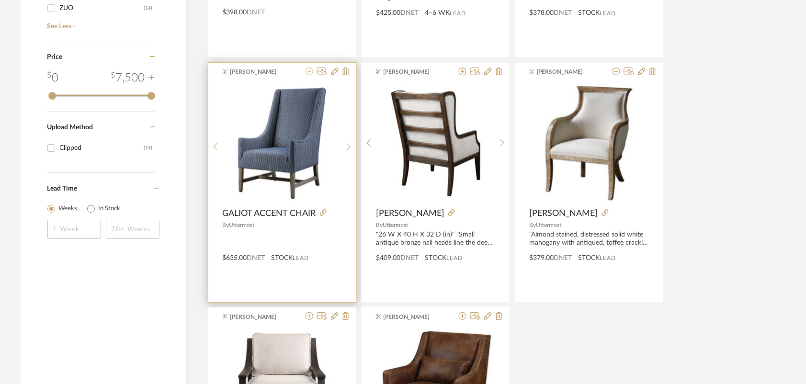
click at [309, 73] on icon at bounding box center [310, 72] width 8 height 8
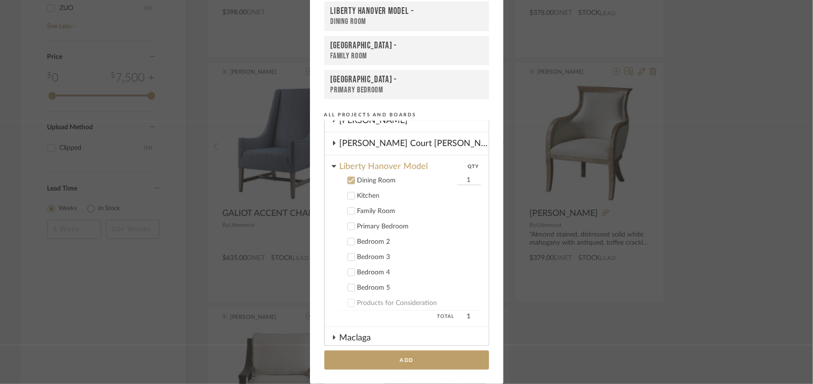
scroll to position [469, 0]
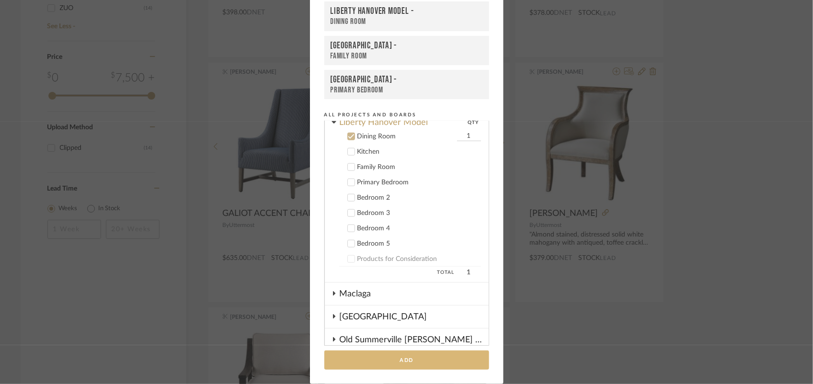
click at [380, 367] on button "Add" at bounding box center [406, 361] width 165 height 20
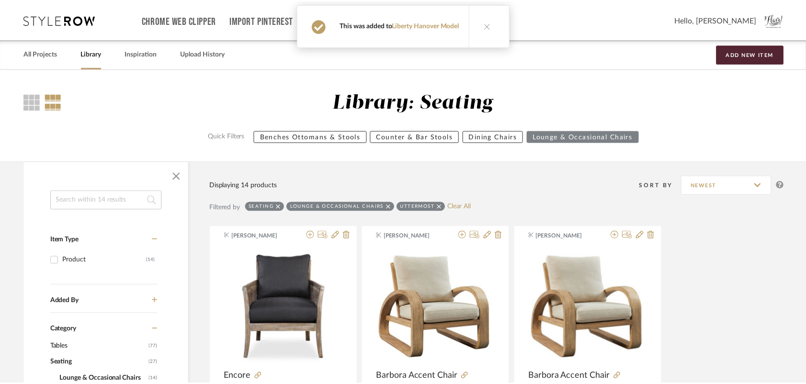
scroll to position [898, 0]
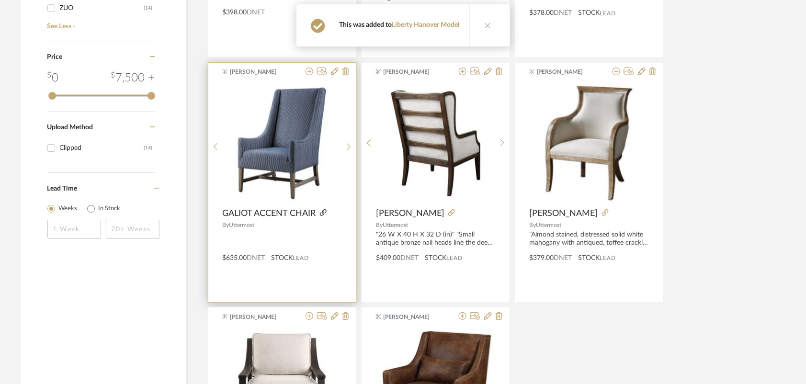
click at [322, 216] on icon at bounding box center [323, 212] width 7 height 7
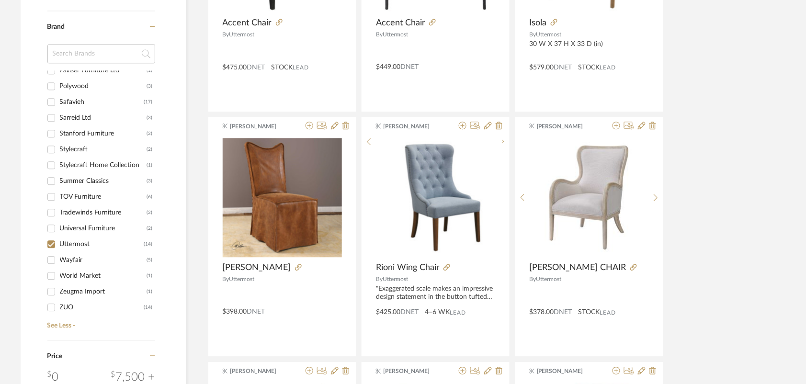
scroll to position [0, 0]
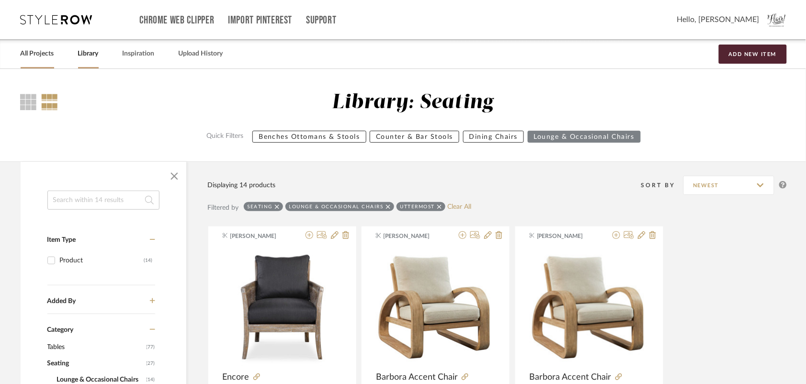
click at [37, 51] on link "All Projects" at bounding box center [38, 53] width 34 height 13
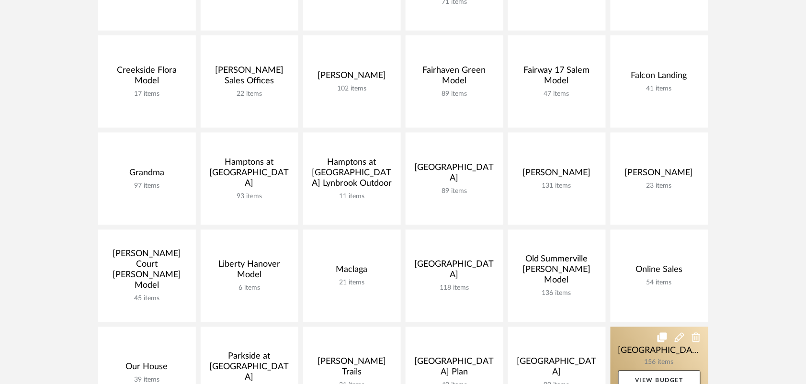
scroll to position [419, 0]
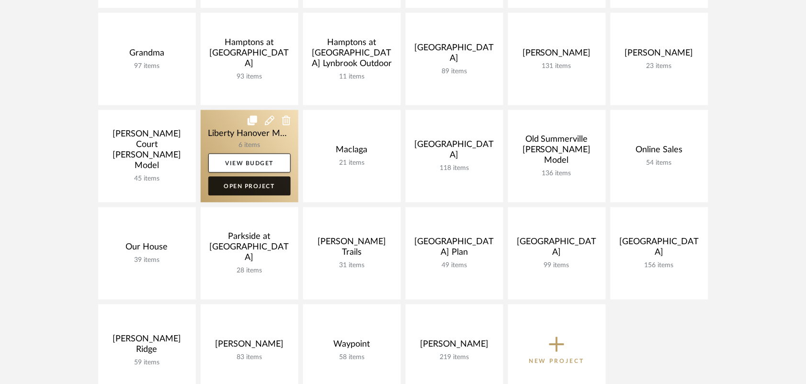
click at [237, 185] on link "Open Project" at bounding box center [249, 186] width 82 height 19
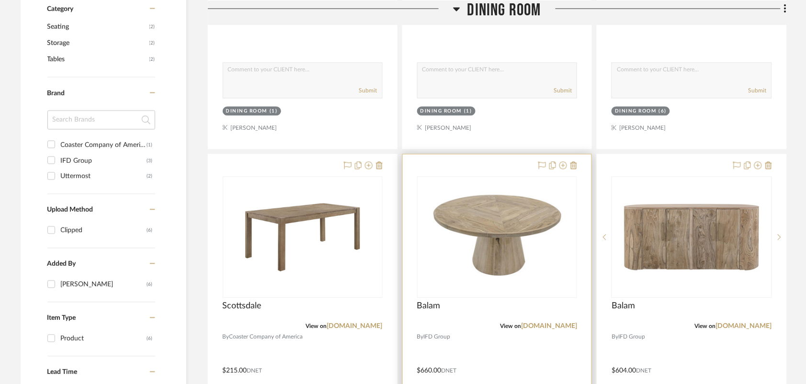
scroll to position [539, 0]
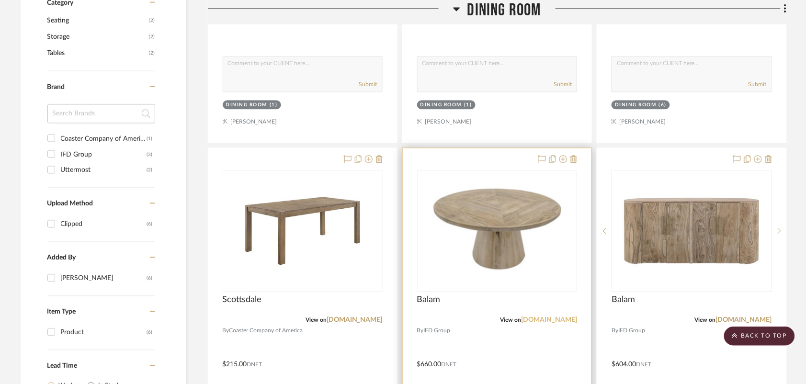
click at [557, 320] on link "[DOMAIN_NAME]" at bounding box center [549, 320] width 56 height 7
